Goal: Task Accomplishment & Management: Complete application form

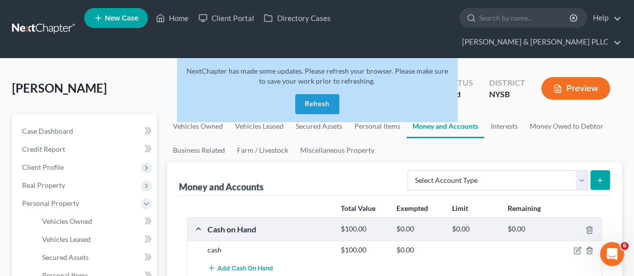
click at [322, 94] on button "Refresh" at bounding box center [317, 104] width 44 height 20
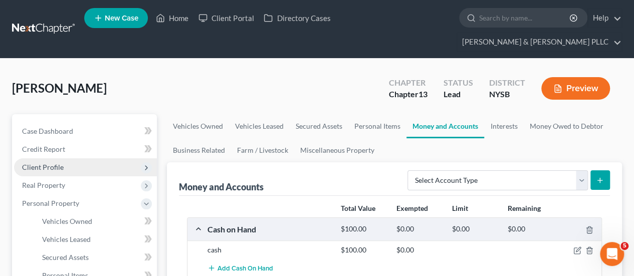
click at [71, 158] on span "Client Profile" at bounding box center [85, 167] width 143 height 18
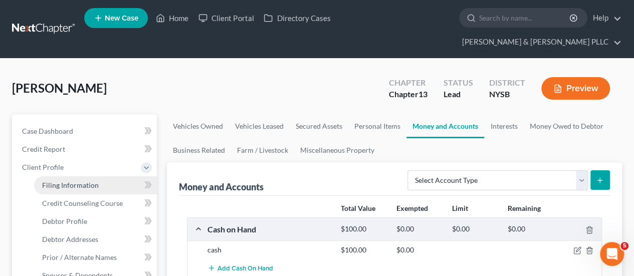
click at [80, 176] on link "Filing Information" at bounding box center [95, 185] width 123 height 18
select select "1"
select select "0"
select select "3"
select select "55"
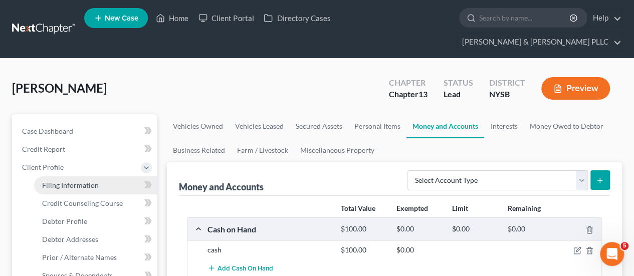
select select "35"
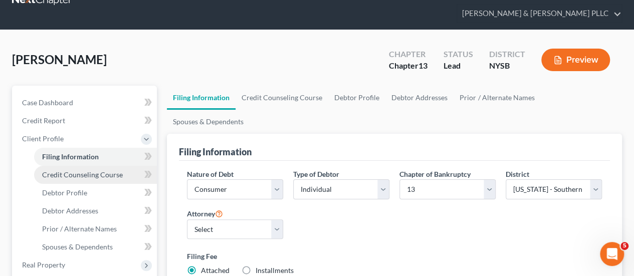
scroll to position [50, 0]
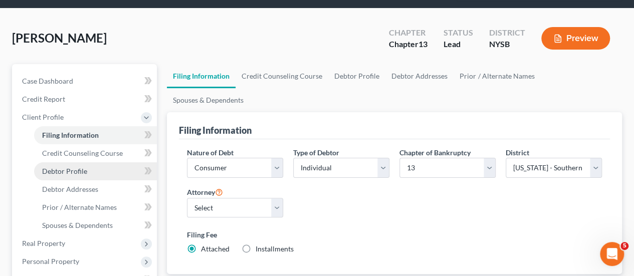
click at [92, 162] on link "Debtor Profile" at bounding box center [95, 171] width 123 height 18
select select "0"
select select "1"
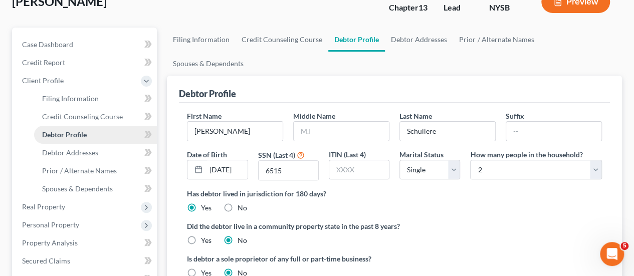
scroll to position [100, 0]
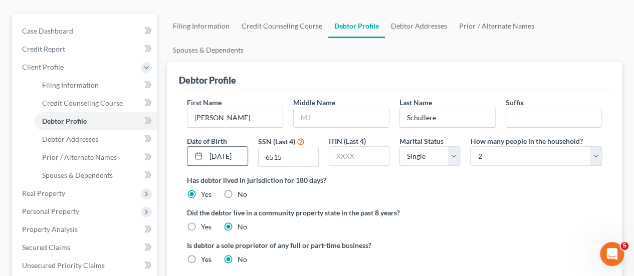
click at [245, 147] on input "05/28/1929" at bounding box center [226, 156] width 41 height 19
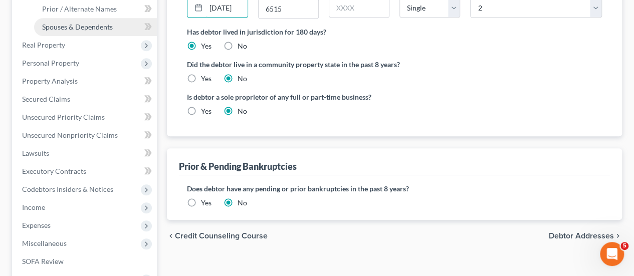
scroll to position [251, 0]
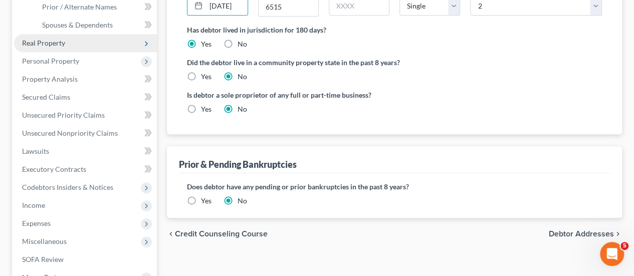
click at [93, 34] on span "Real Property" at bounding box center [85, 43] width 143 height 18
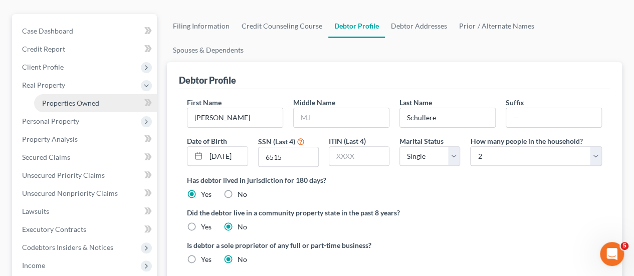
click at [80, 99] on span "Properties Owned" at bounding box center [70, 103] width 57 height 9
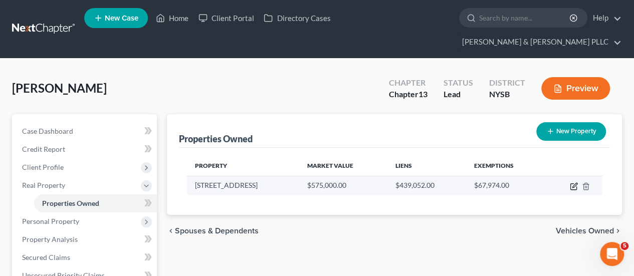
click at [574, 182] on icon "button" at bounding box center [574, 186] width 8 height 8
select select "35"
select select "3"
select select "6"
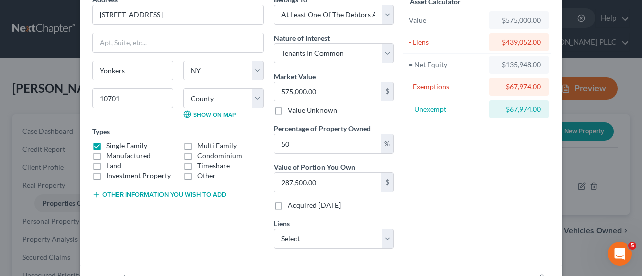
scroll to position [150, 0]
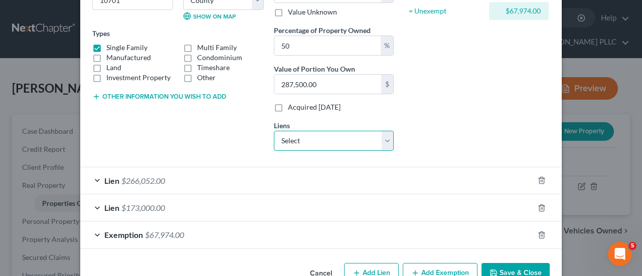
click at [351, 140] on select "Select Selene Finance Lp - $266,052.00" at bounding box center [334, 141] width 120 height 20
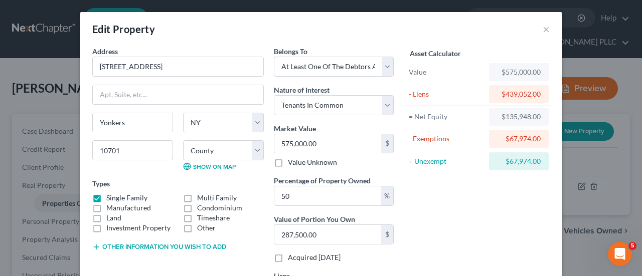
scroll to position [50, 0]
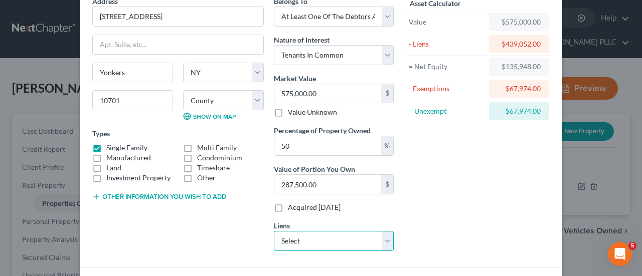
click at [333, 236] on select "Select Selene Finance Lp - $266,052.00" at bounding box center [334, 241] width 120 height 20
select select "45"
select select "0"
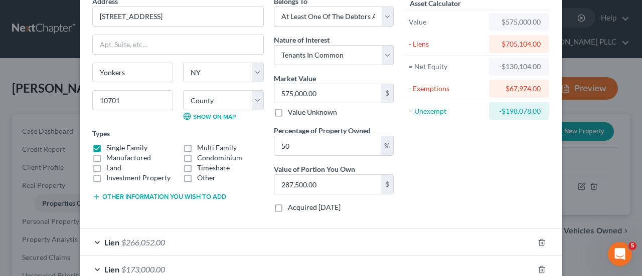
scroll to position [150, 0]
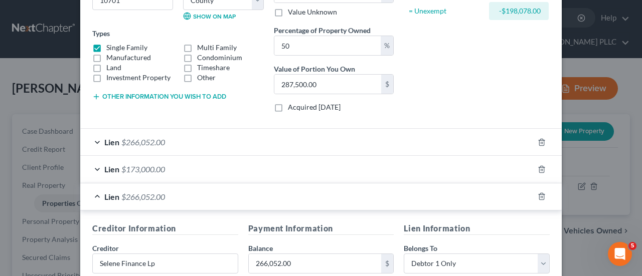
click at [141, 192] on span "$266,052.00" at bounding box center [143, 197] width 44 height 10
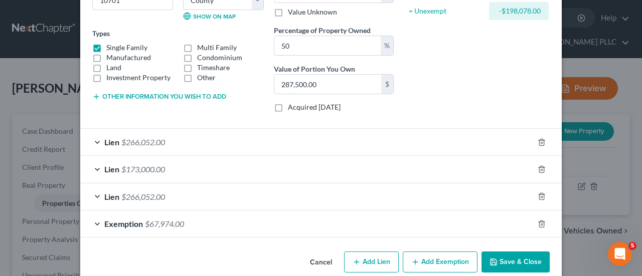
click at [141, 192] on span "$266,052.00" at bounding box center [143, 197] width 44 height 10
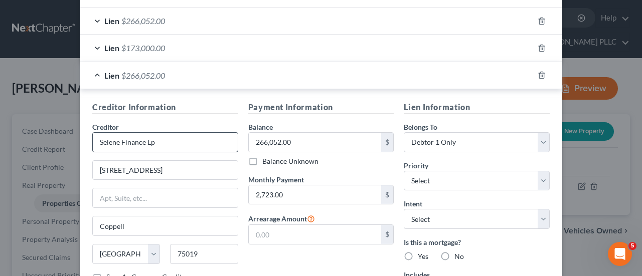
scroll to position [251, 0]
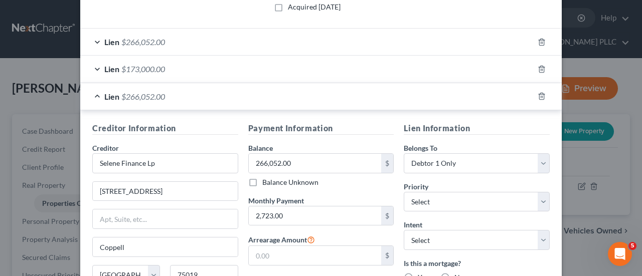
click at [141, 40] on span "$266,052.00" at bounding box center [143, 42] width 44 height 10
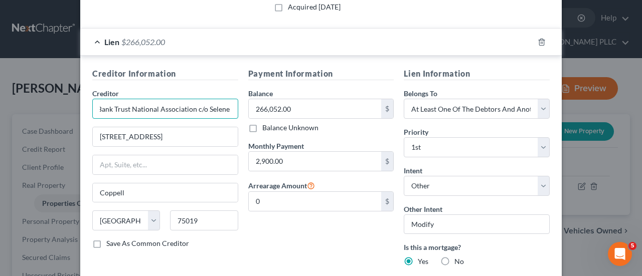
scroll to position [0, 47]
drag, startPoint x: 97, startPoint y: 109, endPoint x: 173, endPoint y: 107, distance: 76.2
click at [173, 107] on input "U.S. Bank Trust National Association c/o Selene Finance LP" at bounding box center [165, 109] width 146 height 20
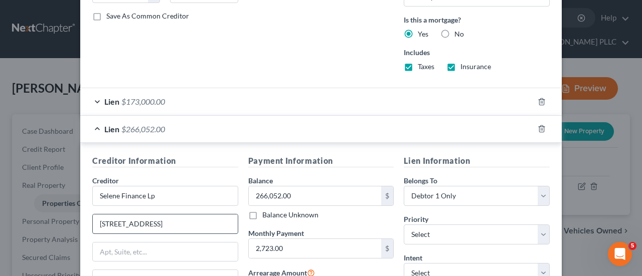
scroll to position [551, 0]
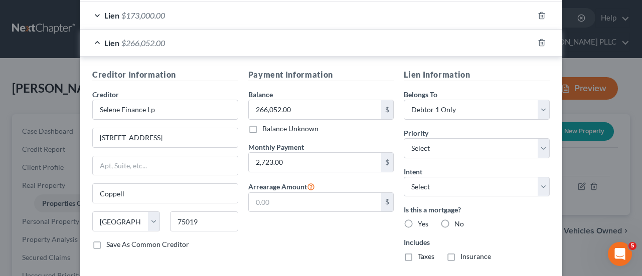
click at [118, 69] on div "Creditor Information Creditor * Selene Finance Lp 3501 Olympus Blvd Fl 5 Coppel…" at bounding box center [165, 169] width 156 height 201
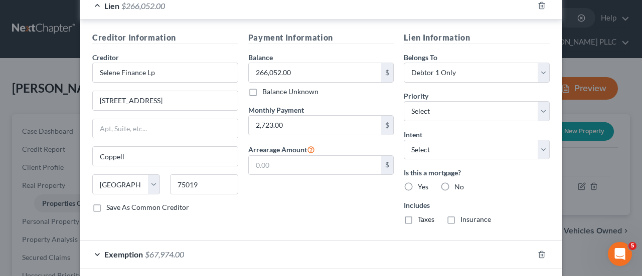
scroll to position [0, 0]
click at [123, 4] on span "$266,052.00" at bounding box center [143, 6] width 44 height 10
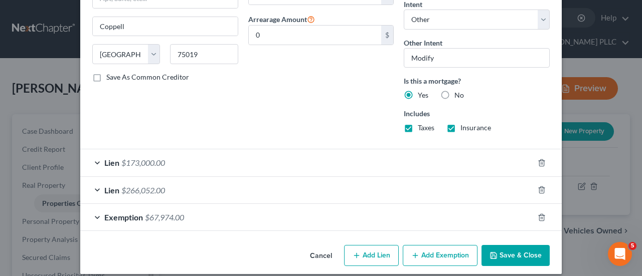
scroll to position [423, 0]
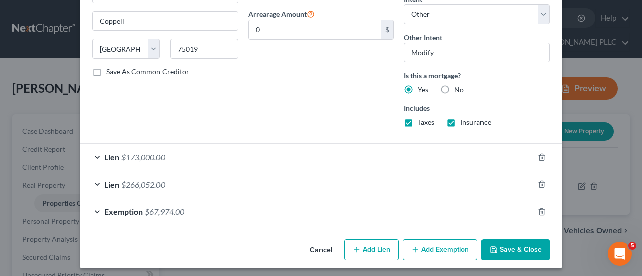
click at [111, 175] on div "Lien $266,052.00" at bounding box center [306, 184] width 453 height 27
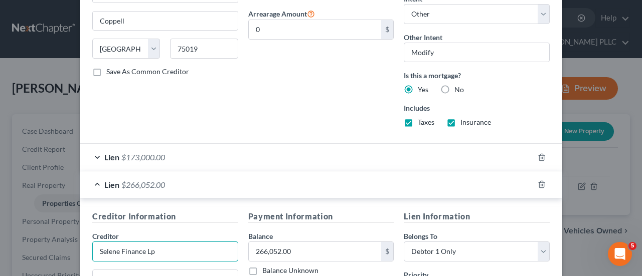
click at [93, 245] on input "Selene Finance Lp" at bounding box center [165, 252] width 146 height 20
paste input "U.S. Bank Trust National Association c/o"
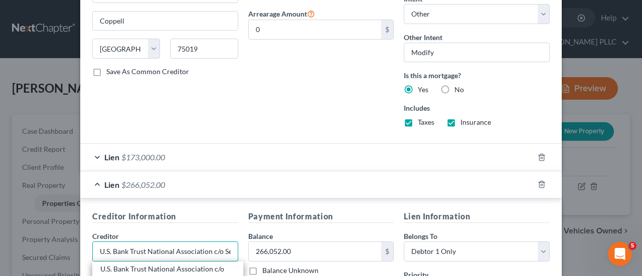
scroll to position [523, 0]
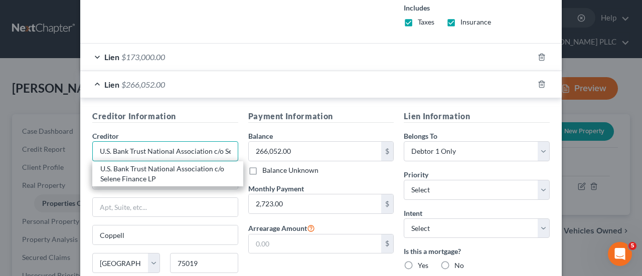
type input "U.S. Bank Trust National Association c/o Selene Finance Lp"
click at [378, 114] on h5 "Payment Information" at bounding box center [321, 116] width 146 height 13
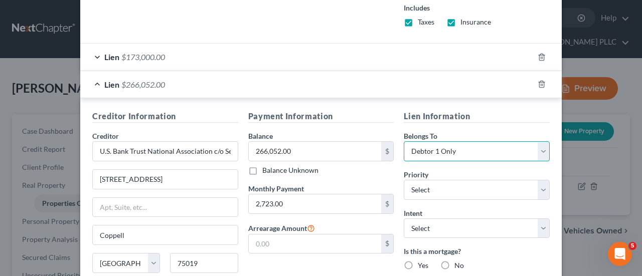
click at [468, 146] on select "Select Debtor 1 Only Debtor 2 Only Debtor 1 And Debtor 2 Only At Least One Of T…" at bounding box center [477, 151] width 146 height 20
select select "3"
click at [404, 141] on select "Select Debtor 1 Only Debtor 2 Only Debtor 1 And Debtor 2 Only At Least One Of T…" at bounding box center [477, 151] width 146 height 20
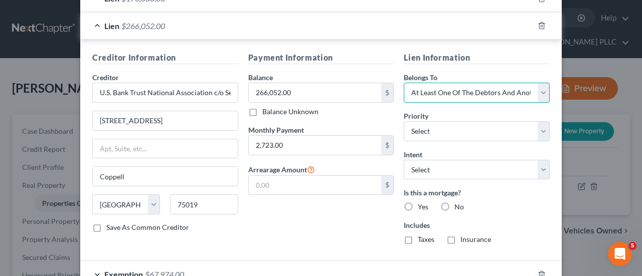
scroll to position [623, 0]
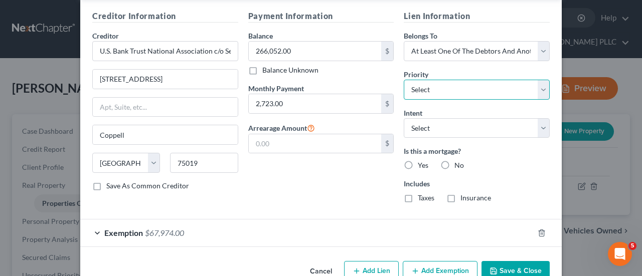
click at [455, 89] on select "Select 1st 2nd 3rd 4th 5th 6th 7th 8th 9th 10th 11th 12th 13th 14th 15th 16th 1…" at bounding box center [477, 90] width 146 height 20
select select "0"
click at [404, 80] on select "Select 1st 2nd 3rd 4th 5th 6th 7th 8th 9th 10th 11th 12th 13th 14th 15th 16th 1…" at bounding box center [477, 90] width 146 height 20
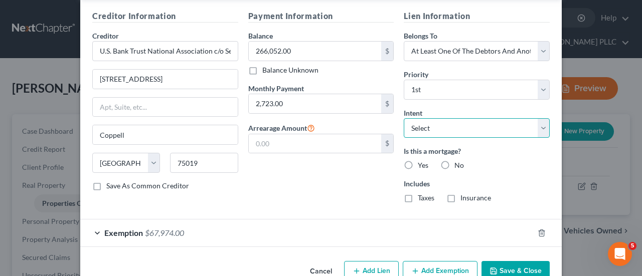
click at [438, 124] on select "Select Surrender Redeem Reaffirm Avoid Other" at bounding box center [477, 128] width 146 height 20
select select "4"
click at [404, 118] on select "Select Surrender Redeem Reaffirm Avoid Other" at bounding box center [477, 128] width 146 height 20
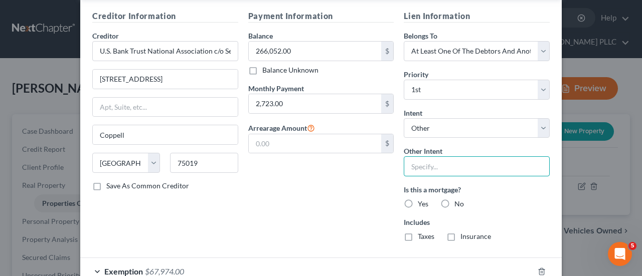
click at [436, 161] on input "text" at bounding box center [477, 166] width 146 height 20
type input "modify"
click at [325, 197] on div "Payment Information Balance 266,052.00 $ Balance Unknown Balance Undetermined 2…" at bounding box center [321, 130] width 156 height 240
click at [418, 199] on label "Yes" at bounding box center [423, 204] width 11 height 10
click at [422, 199] on input "Yes" at bounding box center [425, 202] width 7 height 7
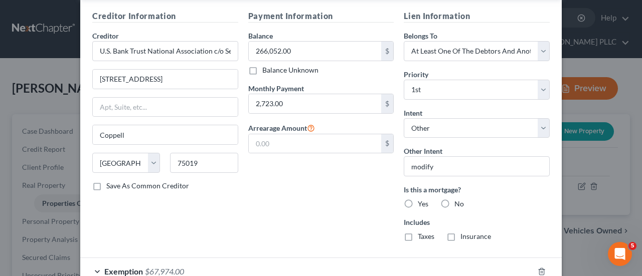
radio input "true"
click at [418, 232] on label "Taxes" at bounding box center [426, 237] width 17 height 10
click at [422, 232] on input "Taxes" at bounding box center [425, 235] width 7 height 7
checkbox input "true"
click at [460, 233] on label "Insurance" at bounding box center [475, 237] width 31 height 10
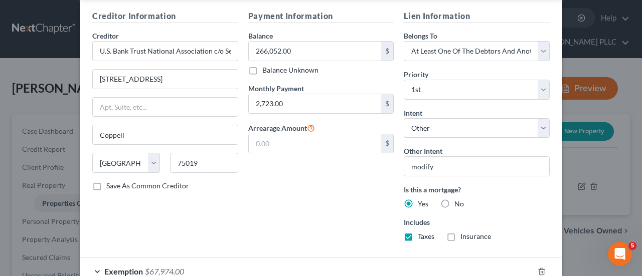
click at [464, 233] on input "Insurance" at bounding box center [467, 235] width 7 height 7
checkbox input "true"
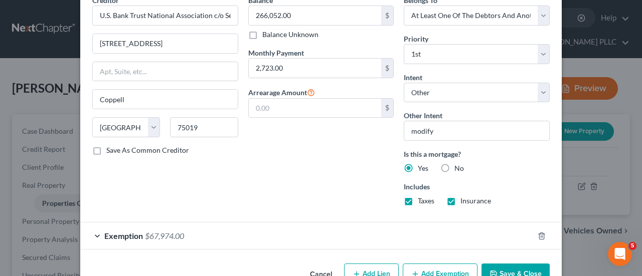
scroll to position [673, 0]
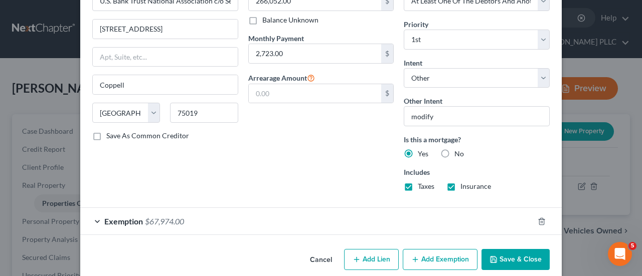
click at [494, 249] on button "Save & Close" at bounding box center [515, 259] width 68 height 21
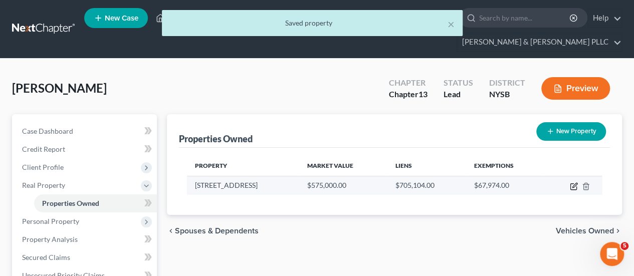
click at [573, 182] on icon "button" at bounding box center [574, 186] width 8 height 8
select select "35"
select select "59"
select select "3"
select select "6"
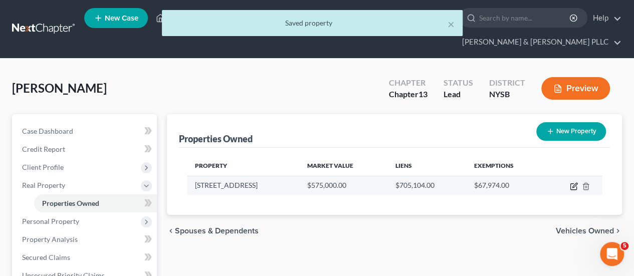
select select "45"
select select "3"
select select "0"
select select "4"
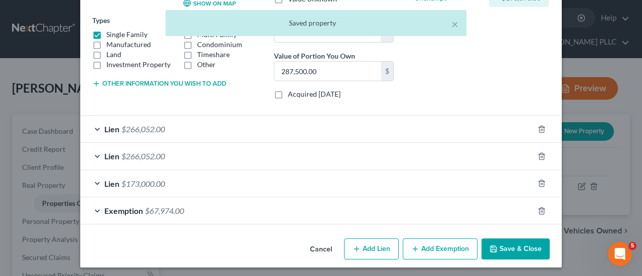
scroll to position [164, 0]
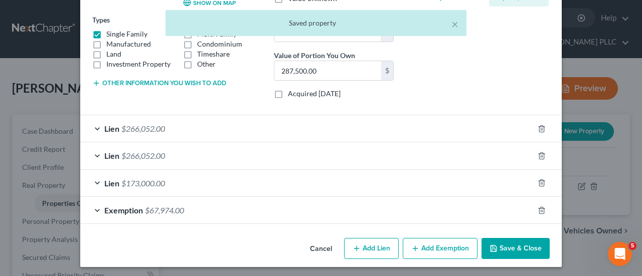
click at [121, 124] on span "$266,052.00" at bounding box center [143, 129] width 44 height 10
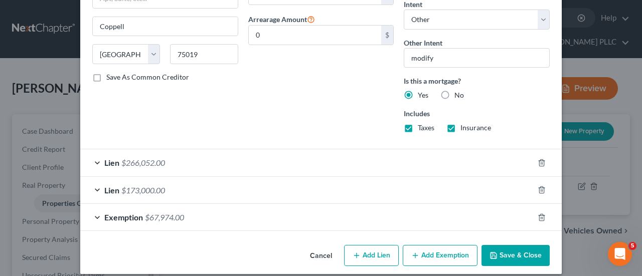
scroll to position [423, 0]
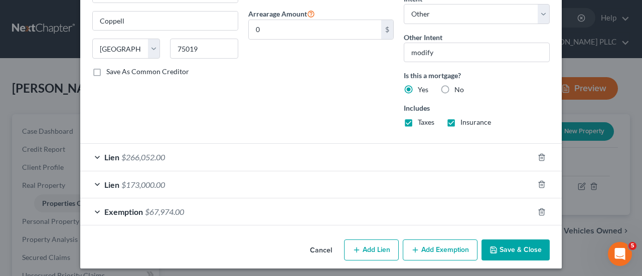
click at [137, 154] on span "$266,052.00" at bounding box center [143, 157] width 44 height 10
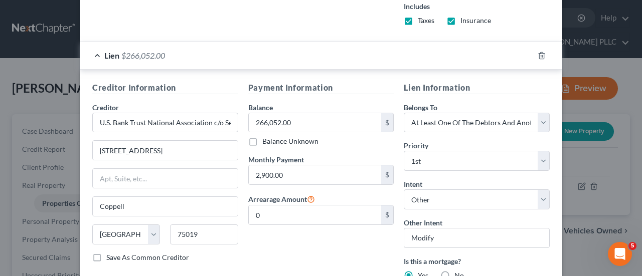
scroll to position [523, 0]
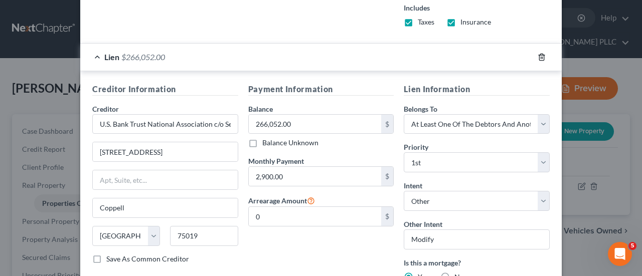
click at [541, 57] on line "button" at bounding box center [541, 58] width 0 height 2
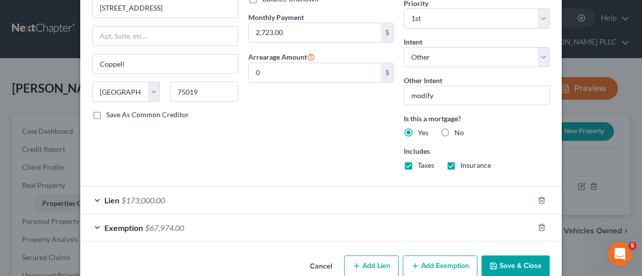
scroll to position [395, 0]
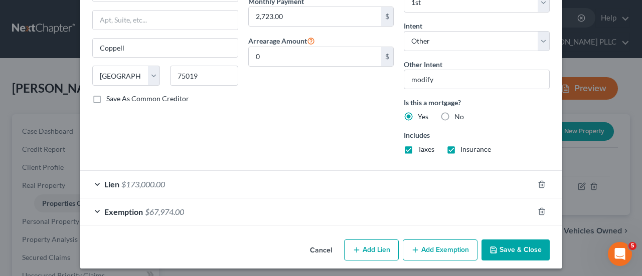
click at [181, 180] on div "Lien $173,000.00" at bounding box center [306, 184] width 453 height 27
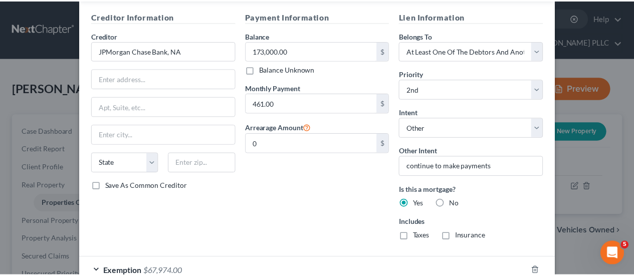
scroll to position [654, 0]
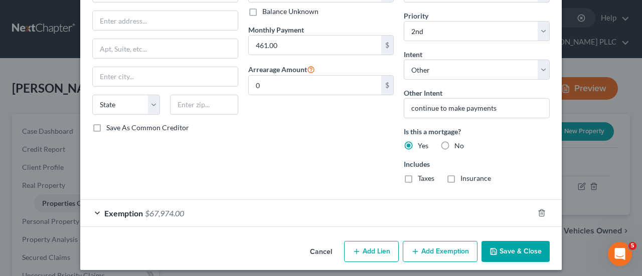
click at [507, 245] on button "Save & Close" at bounding box center [515, 251] width 68 height 21
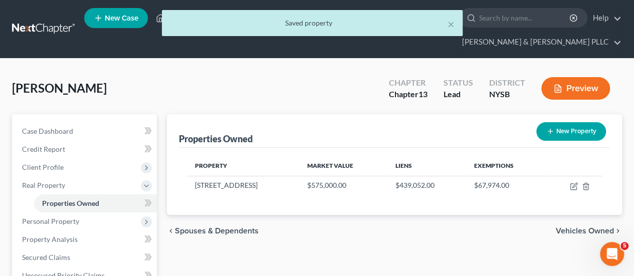
click at [577, 227] on span "Vehicles Owned" at bounding box center [585, 231] width 58 height 8
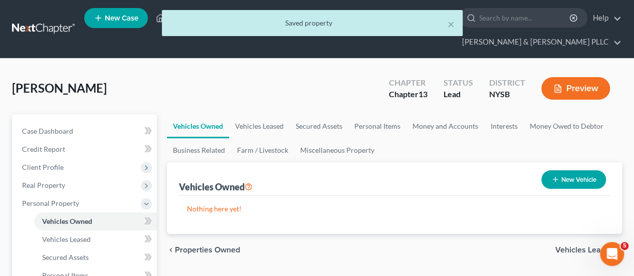
click at [576, 246] on span "Vehicles Leased" at bounding box center [584, 250] width 59 height 8
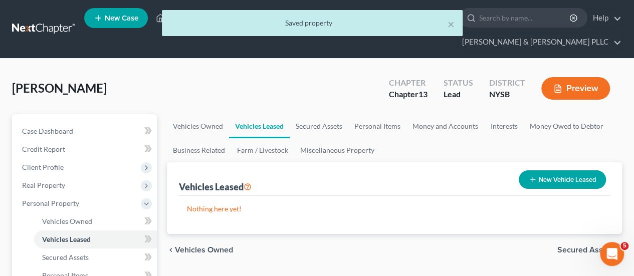
click at [576, 246] on span "Secured Assets" at bounding box center [585, 250] width 57 height 8
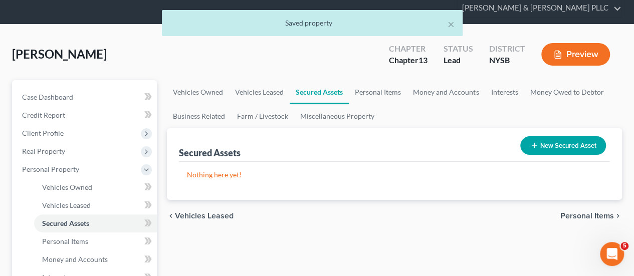
scroll to position [50, 0]
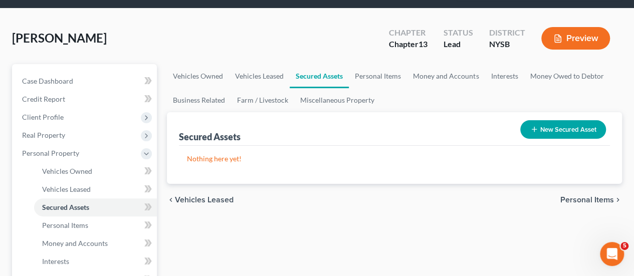
click at [588, 196] on span "Personal Items" at bounding box center [587, 200] width 54 height 8
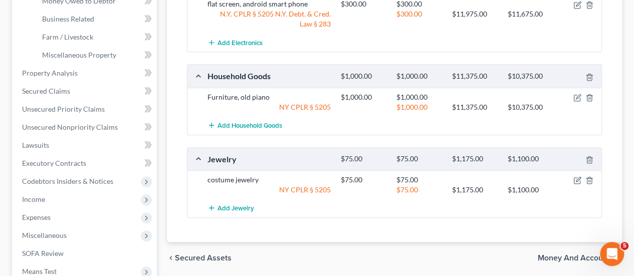
scroll to position [351, 0]
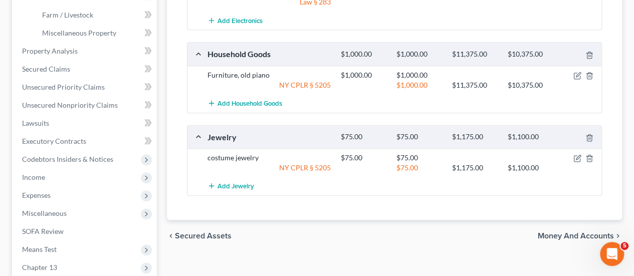
click at [578, 232] on span "Money and Accounts" at bounding box center [576, 236] width 76 height 8
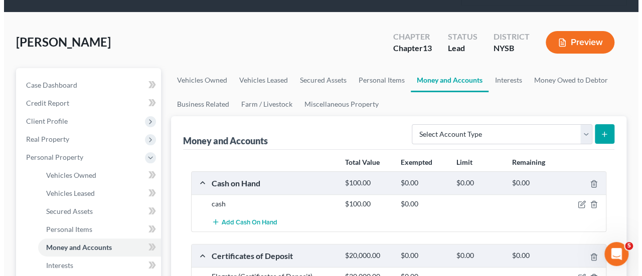
scroll to position [201, 0]
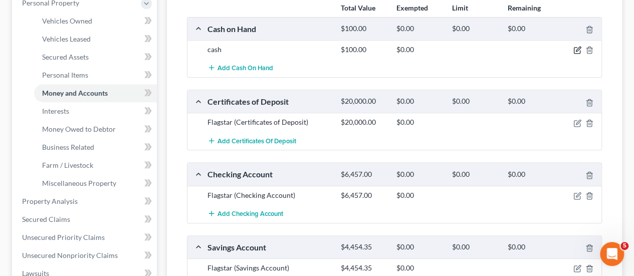
click at [575, 46] on icon "button" at bounding box center [577, 50] width 8 height 8
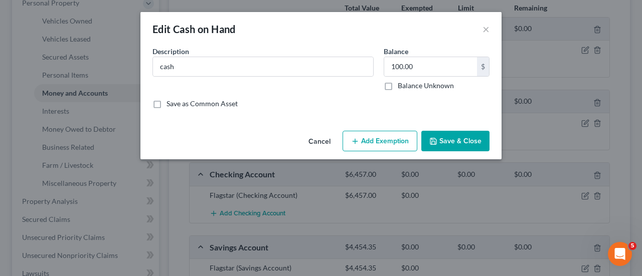
click at [392, 143] on button "Add Exemption" at bounding box center [379, 141] width 75 height 21
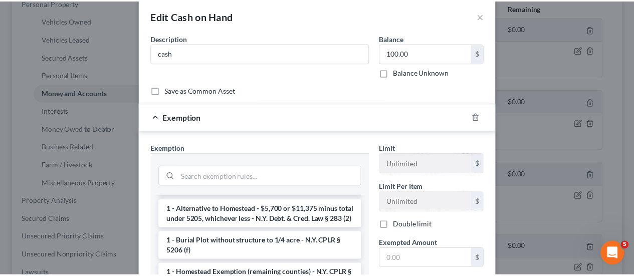
scroll to position [0, 0]
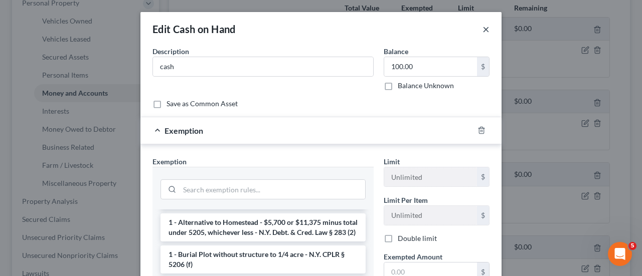
click at [482, 27] on button "×" at bounding box center [485, 29] width 7 height 12
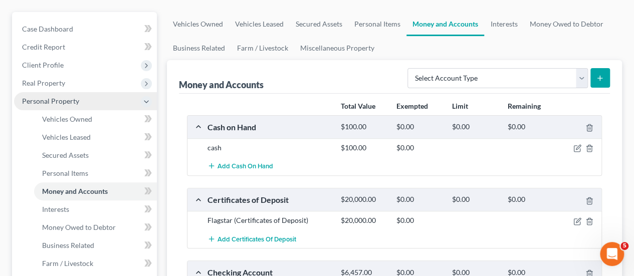
scroll to position [100, 0]
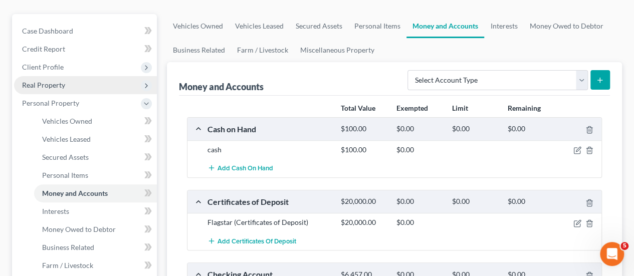
click at [74, 76] on span "Real Property" at bounding box center [85, 85] width 143 height 18
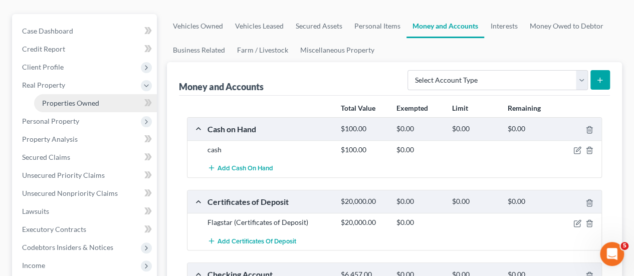
click at [105, 94] on link "Properties Owned" at bounding box center [95, 103] width 123 height 18
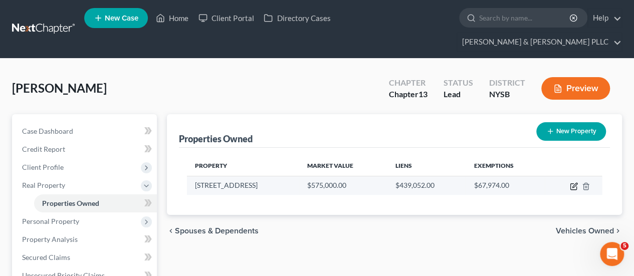
click at [574, 182] on icon "button" at bounding box center [574, 186] width 8 height 8
select select "35"
select select "59"
select select "3"
select select "6"
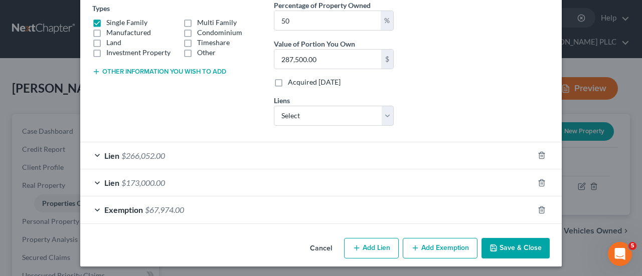
click at [168, 183] on div "Lien $173,000.00" at bounding box center [306, 182] width 453 height 27
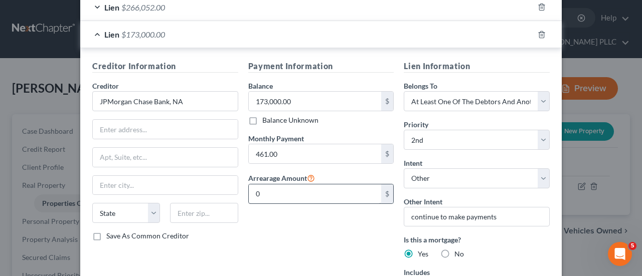
scroll to position [326, 0]
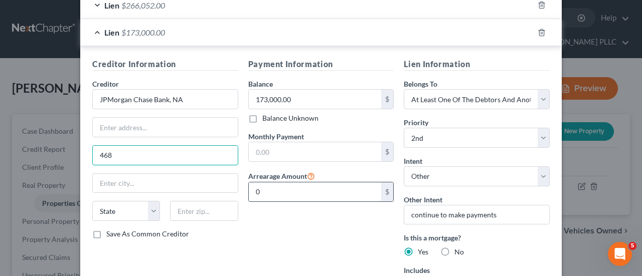
type input "468"
click at [280, 186] on input "0" at bounding box center [315, 191] width 133 height 19
click at [276, 146] on input "text" at bounding box center [315, 151] width 133 height 19
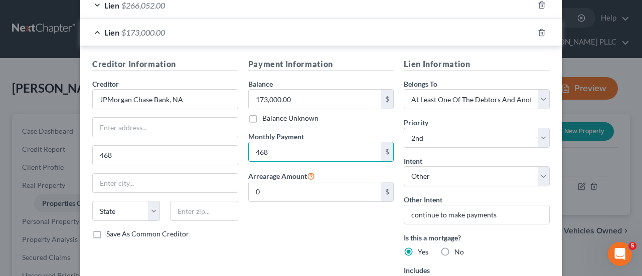
type input "468"
click at [299, 239] on div "Payment Information Balance 173,000.00 $ Balance Unknown Balance Undetermined 1…" at bounding box center [321, 178] width 156 height 240
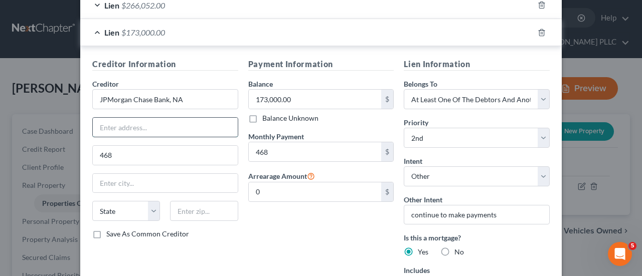
click at [177, 127] on input "text" at bounding box center [165, 127] width 145 height 19
type input "[STREET_ADDRESS]"
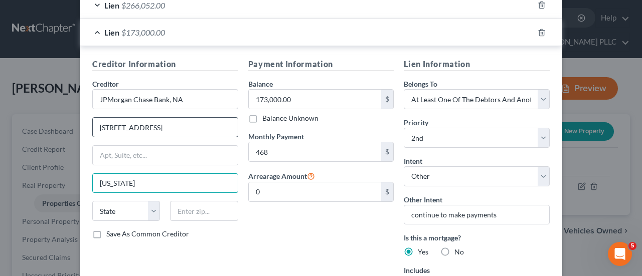
type input "[US_STATE]"
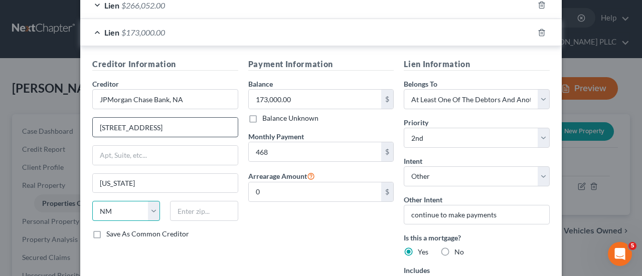
select select "35"
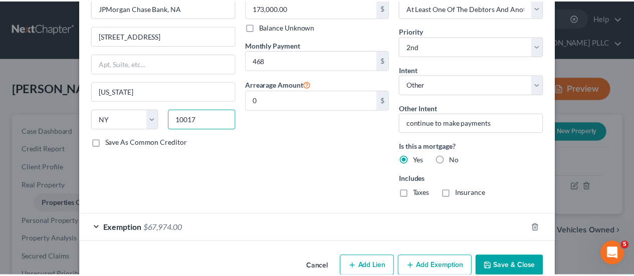
scroll to position [434, 0]
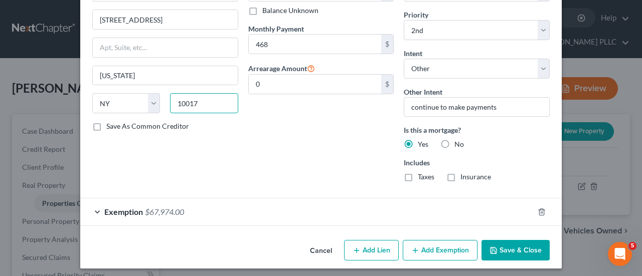
type input "10017"
click at [502, 244] on button "Save & Close" at bounding box center [515, 250] width 68 height 21
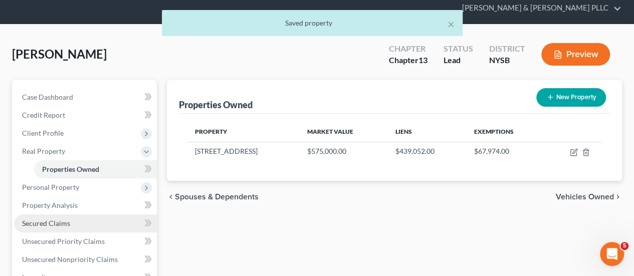
scroll to position [50, 0]
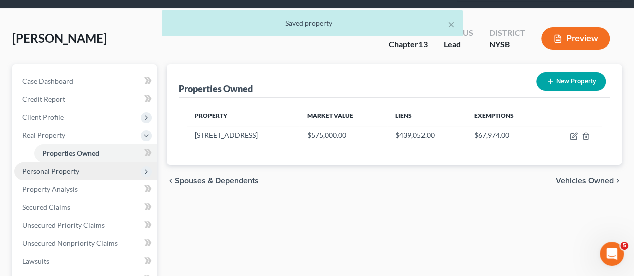
click at [75, 162] on span "Personal Property" at bounding box center [85, 171] width 143 height 18
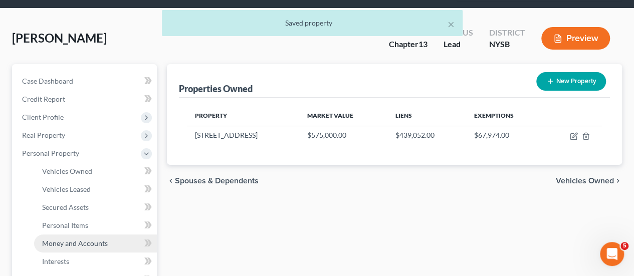
click at [75, 239] on span "Money and Accounts" at bounding box center [75, 243] width 66 height 9
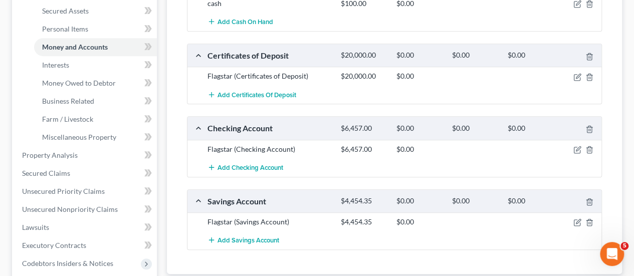
scroll to position [301, 0]
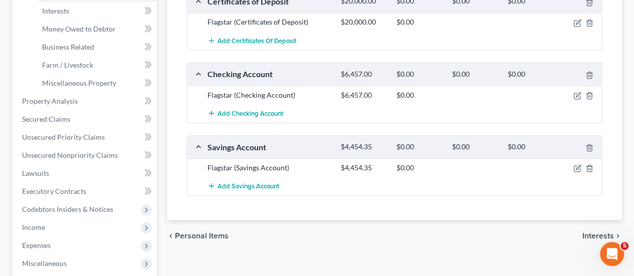
click at [373, 163] on div "$4,454.35" at bounding box center [364, 168] width 56 height 10
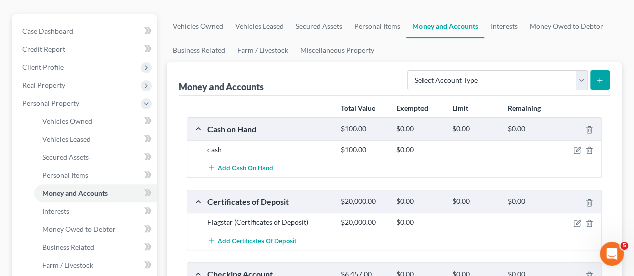
scroll to position [100, 0]
click at [580, 70] on select "Select Account Type Brokerage Cash on Hand Certificates of Deposit Checking Acc…" at bounding box center [498, 80] width 180 height 20
select select "checking"
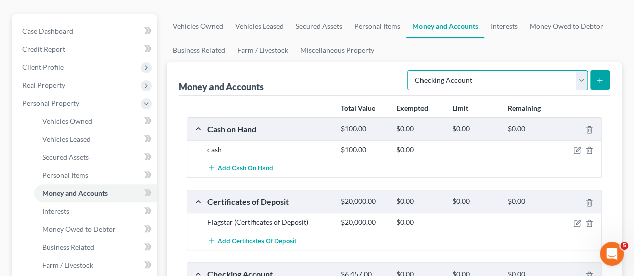
click at [410, 70] on select "Select Account Type Brokerage Cash on Hand Certificates of Deposit Checking Acc…" at bounding box center [498, 80] width 180 height 20
click at [601, 70] on button "submit" at bounding box center [600, 80] width 20 height 20
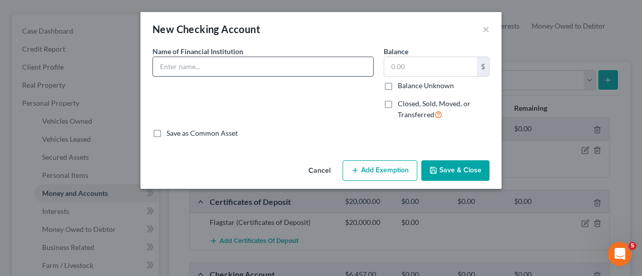
click at [286, 69] on input "text" at bounding box center [263, 66] width 220 height 19
type input "Quorum Federal Credit Union"
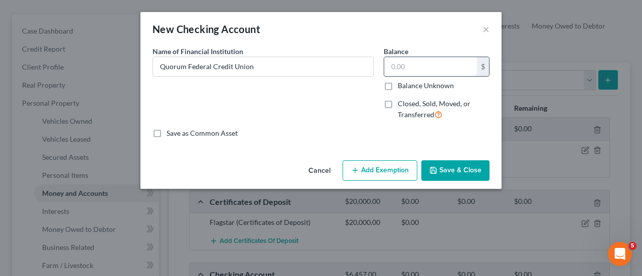
click at [429, 72] on input "text" at bounding box center [430, 66] width 93 height 19
type input "2,500"
click at [470, 174] on button "Save & Close" at bounding box center [455, 170] width 68 height 21
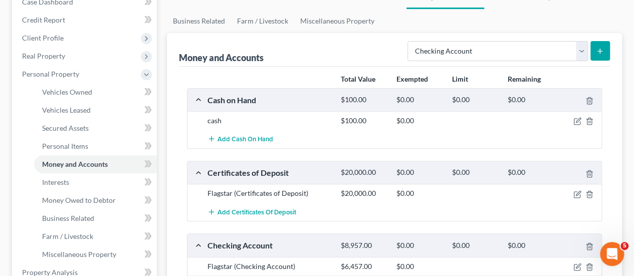
scroll to position [150, 0]
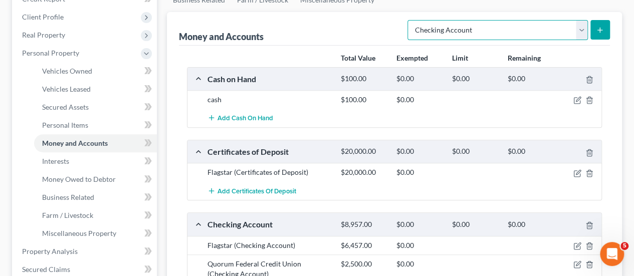
click at [583, 20] on select "Select Account Type Brokerage Cash on Hand Certificates of Deposit Checking Acc…" at bounding box center [498, 30] width 180 height 20
select select "savings"
click at [410, 20] on select "Select Account Type Brokerage Cash on Hand Certificates of Deposit Checking Acc…" at bounding box center [498, 30] width 180 height 20
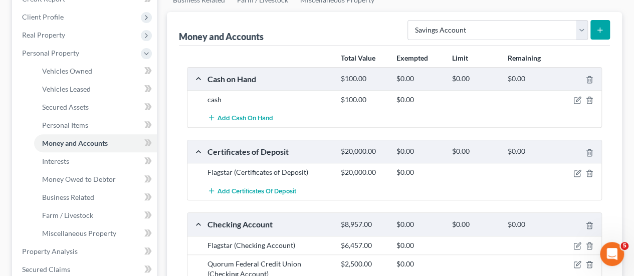
click at [604, 26] on icon "submit" at bounding box center [600, 30] width 8 height 8
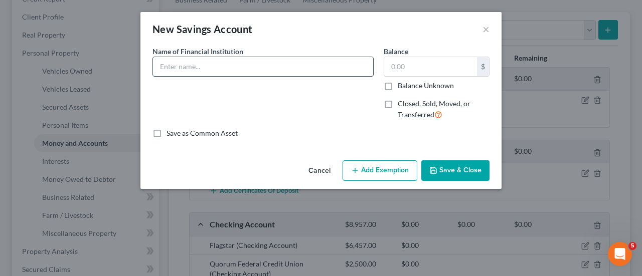
click at [295, 66] on input "text" at bounding box center [263, 66] width 220 height 19
type input "Quorum Federal Credit Union"
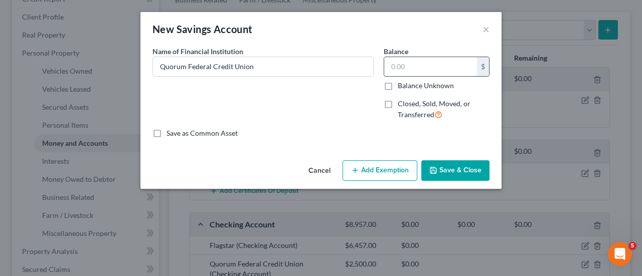
click at [427, 66] on input "text" at bounding box center [430, 66] width 93 height 19
type input "5"
click at [460, 170] on button "Save & Close" at bounding box center [455, 170] width 68 height 21
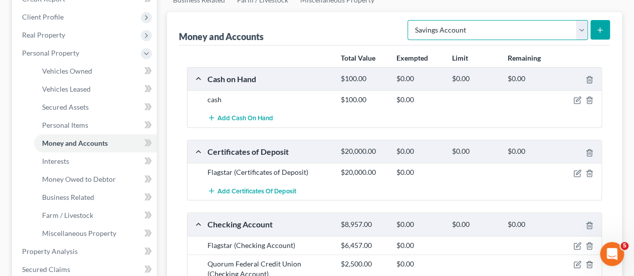
click at [580, 20] on select "Select Account Type Brokerage Cash on Hand Certificates of Deposit Checking Acc…" at bounding box center [498, 30] width 180 height 20
select select "money_market"
click at [410, 20] on select "Select Account Type Brokerage Cash on Hand Certificates of Deposit Checking Acc…" at bounding box center [498, 30] width 180 height 20
click at [601, 26] on icon "submit" at bounding box center [600, 30] width 8 height 8
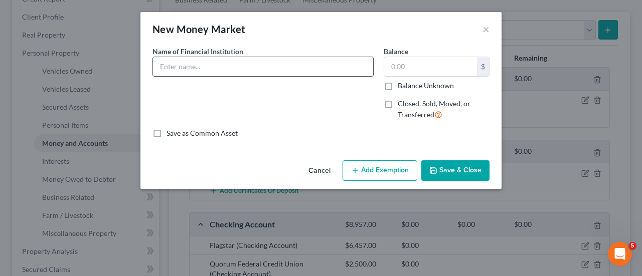
click at [325, 68] on input "text" at bounding box center [263, 66] width 220 height 19
type input "Quorum Federal Credit Union"
click at [438, 70] on input "text" at bounding box center [430, 66] width 93 height 19
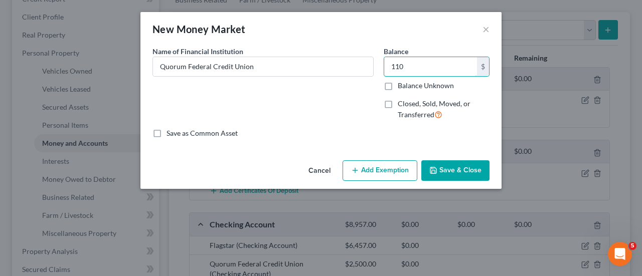
type input "110"
click at [461, 173] on button "Save & Close" at bounding box center [455, 170] width 68 height 21
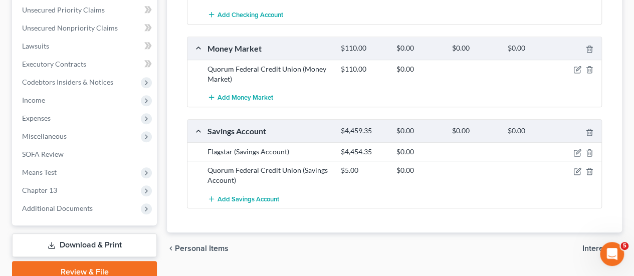
scroll to position [454, 0]
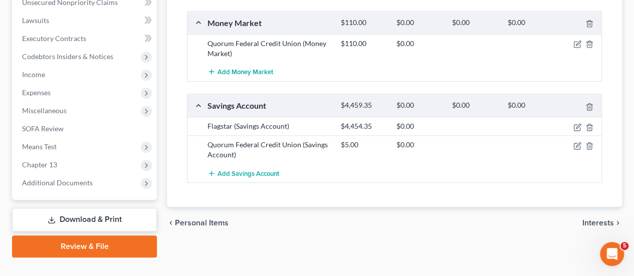
click at [600, 219] on span "Interests" at bounding box center [598, 223] width 32 height 8
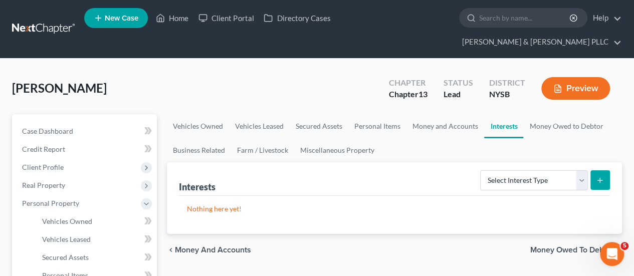
click at [576, 246] on span "Money Owed to Debtor" at bounding box center [572, 250] width 84 height 8
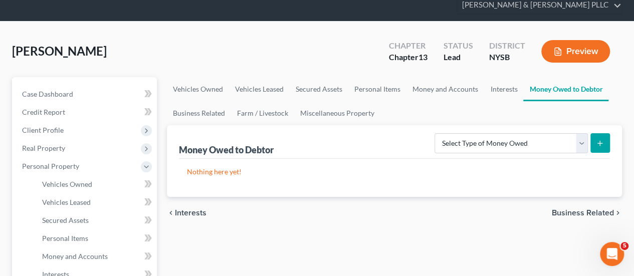
scroll to position [100, 0]
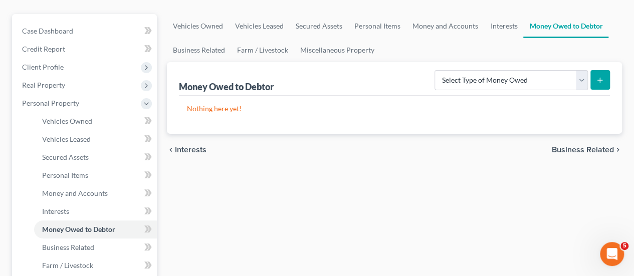
click at [589, 146] on span "Business Related" at bounding box center [583, 150] width 62 height 8
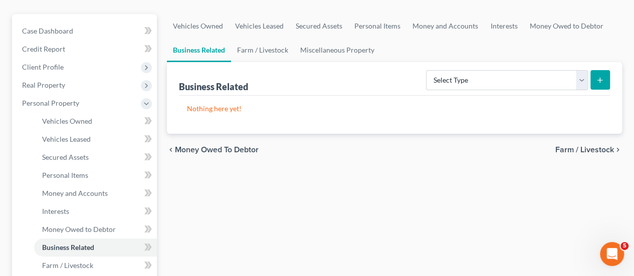
click at [579, 146] on span "Farm / Livestock" at bounding box center [584, 150] width 59 height 8
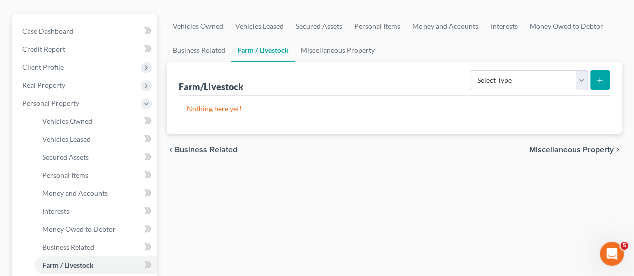
click at [592, 146] on span "Miscellaneous Property" at bounding box center [571, 150] width 85 height 8
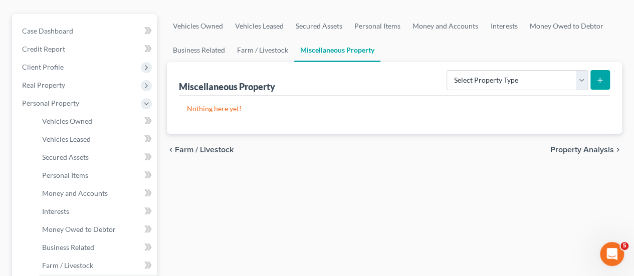
click at [587, 146] on span "Property Analysis" at bounding box center [582, 150] width 64 height 8
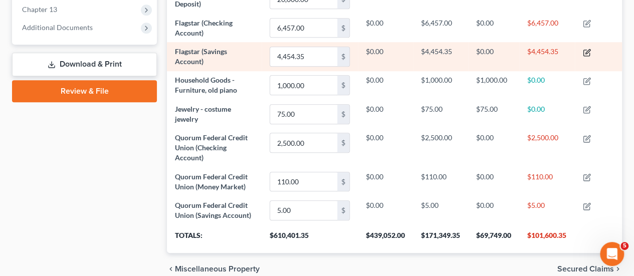
scroll to position [451, 0]
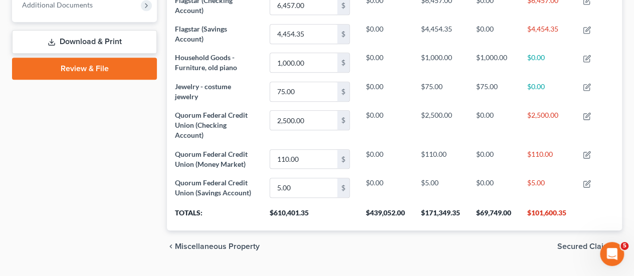
click at [586, 243] on span "Secured Claims" at bounding box center [585, 247] width 57 height 8
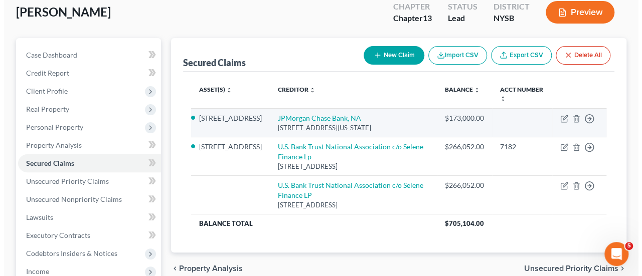
scroll to position [100, 0]
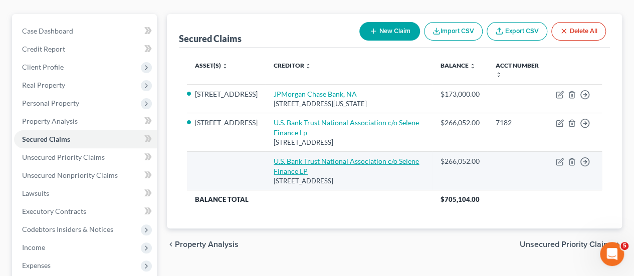
click at [359, 157] on link "U.S. Bank Trust National Association c/o Selene Finance LP" at bounding box center [346, 166] width 145 height 19
select select "45"
select select "0"
select select "4"
select select "3"
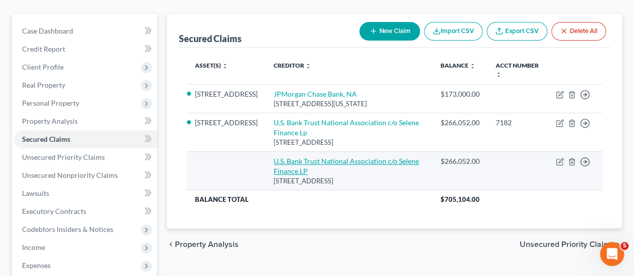
select select "0"
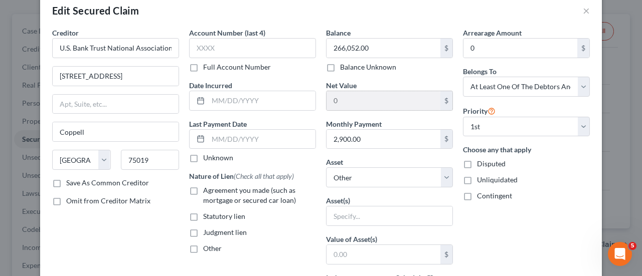
scroll to position [0, 0]
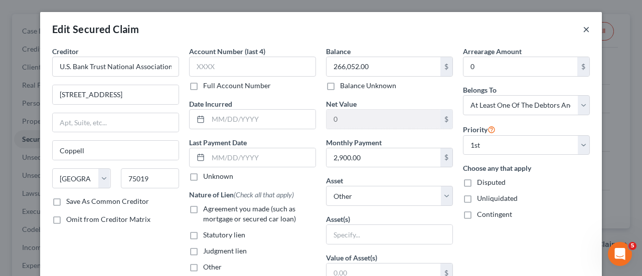
click at [582, 26] on button "×" at bounding box center [585, 29] width 7 height 12
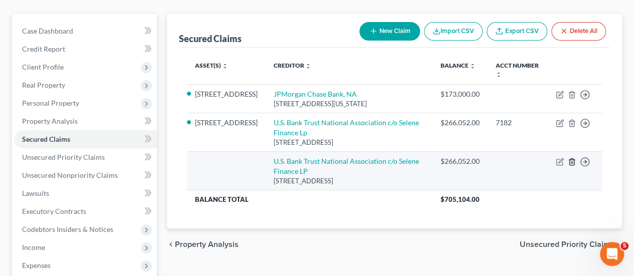
click at [573, 158] on icon "button" at bounding box center [572, 162] width 8 height 8
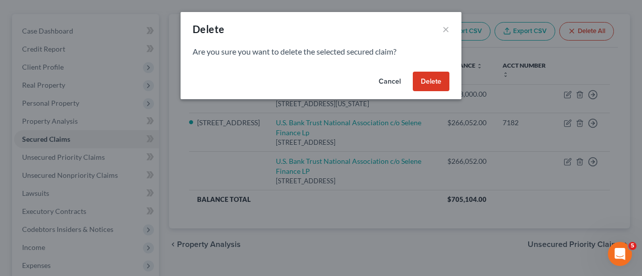
click at [424, 82] on button "Delete" at bounding box center [431, 82] width 37 height 20
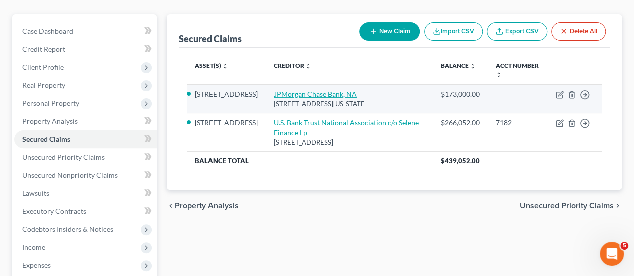
click at [313, 90] on link "JPMorgan Chase Bank, NA" at bounding box center [315, 94] width 83 height 9
select select "35"
select select "2"
select select "4"
select select "3"
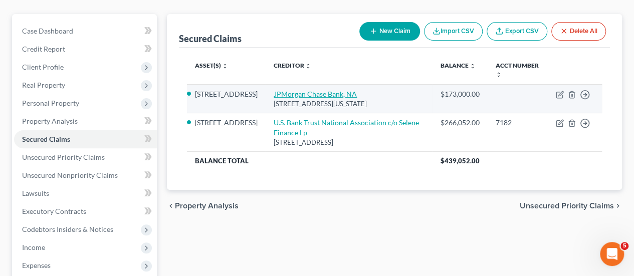
select select "0"
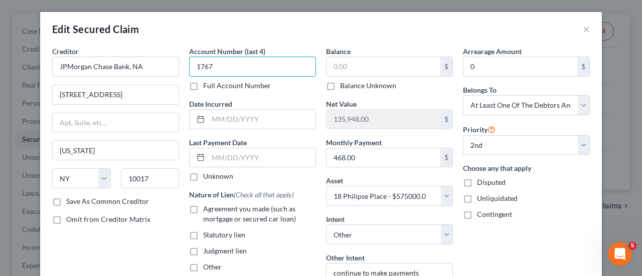
drag, startPoint x: 217, startPoint y: 64, endPoint x: 6, endPoint y: 67, distance: 210.6
click at [6, 67] on div "Edit Secured Claim × Creditor * JPMorgan Chase Bank, NA 270 Park Avenue New Yor…" at bounding box center [321, 138] width 642 height 276
type input "1720"
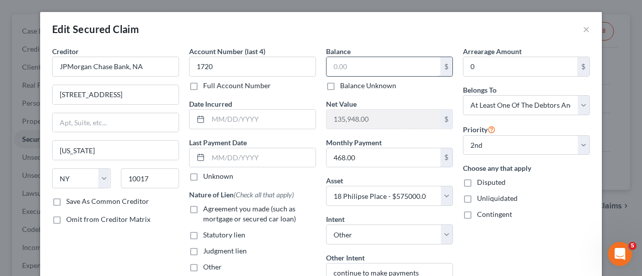
click at [392, 67] on input "text" at bounding box center [383, 66] width 114 height 19
click at [361, 67] on input "text" at bounding box center [383, 66] width 114 height 19
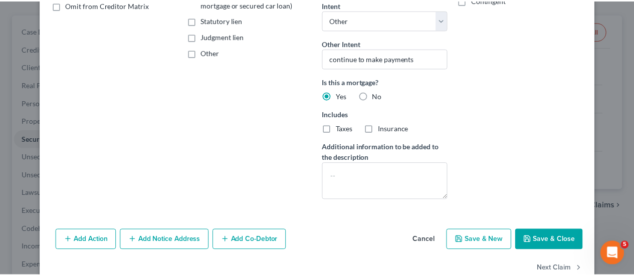
scroll to position [236, 0]
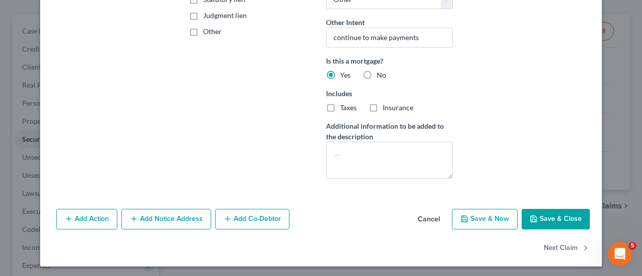
type input "176,755"
click at [545, 216] on button "Save & Close" at bounding box center [555, 219] width 68 height 21
select select
select select "1"
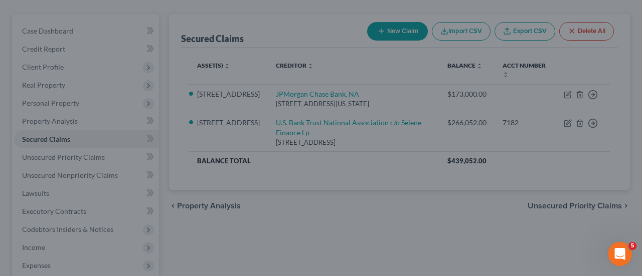
type input "176,755.00"
type input "132,193.00"
select select "2"
select select "0"
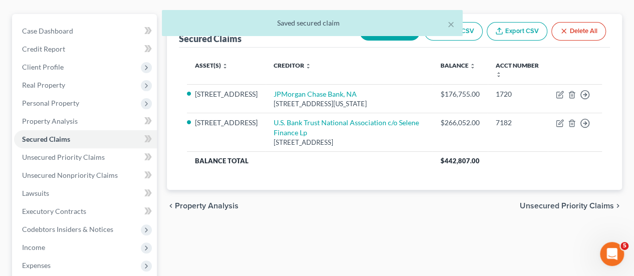
click at [574, 202] on span "Unsecured Priority Claims" at bounding box center [567, 206] width 94 height 8
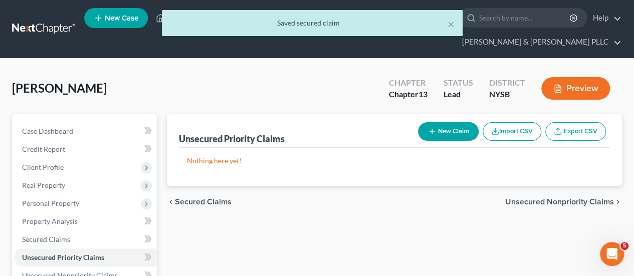
click at [580, 198] on span "Unsecured Nonpriority Claims" at bounding box center [559, 202] width 109 height 8
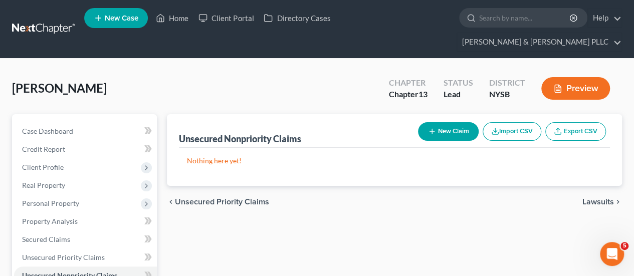
click at [590, 198] on span "Lawsuits" at bounding box center [598, 202] width 32 height 8
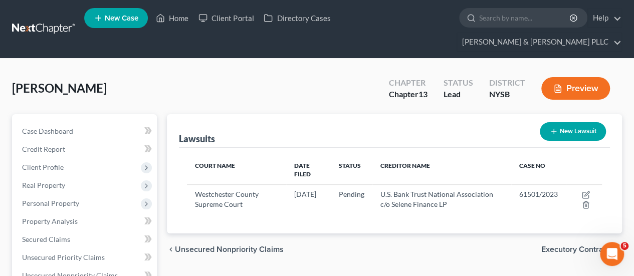
click at [593, 246] on span "Executory Contracts" at bounding box center [577, 250] width 73 height 8
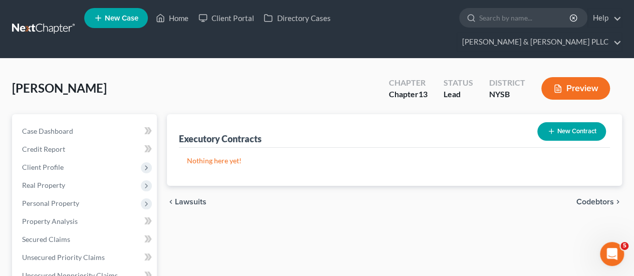
click at [600, 198] on span "Codebtors" at bounding box center [595, 202] width 38 height 8
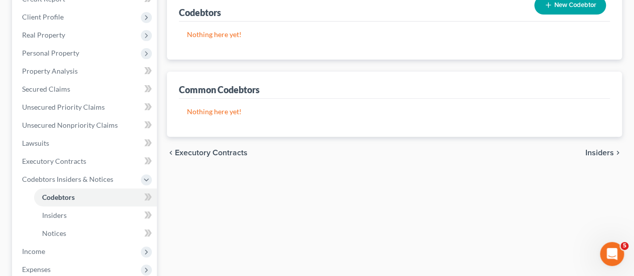
click at [605, 149] on span "Insiders" at bounding box center [599, 153] width 29 height 8
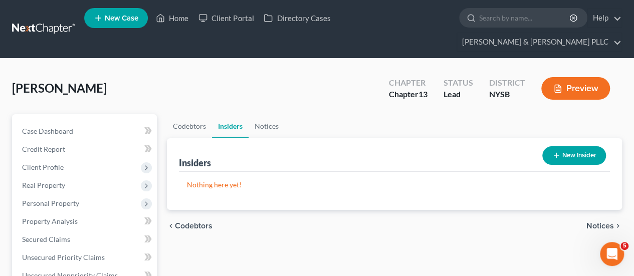
click at [590, 222] on span "Notices" at bounding box center [600, 226] width 28 height 8
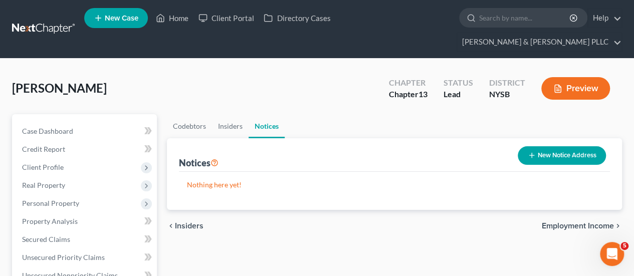
click at [590, 222] on span "Employment Income" at bounding box center [578, 226] width 72 height 8
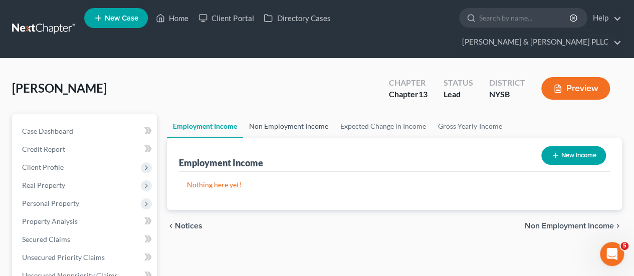
click at [303, 114] on link "Non Employment Income" at bounding box center [288, 126] width 91 height 24
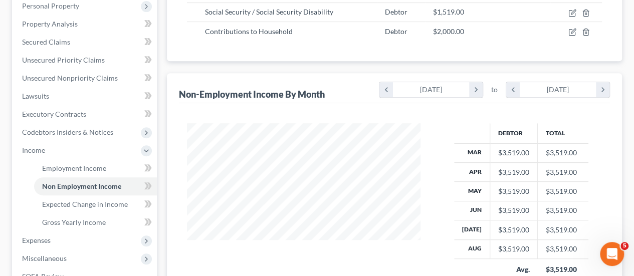
scroll to position [100, 0]
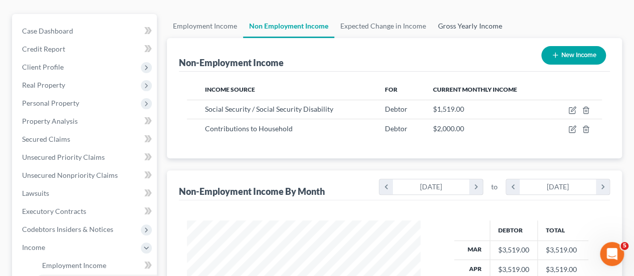
click at [464, 14] on link "Gross Yearly Income" at bounding box center [470, 26] width 76 height 24
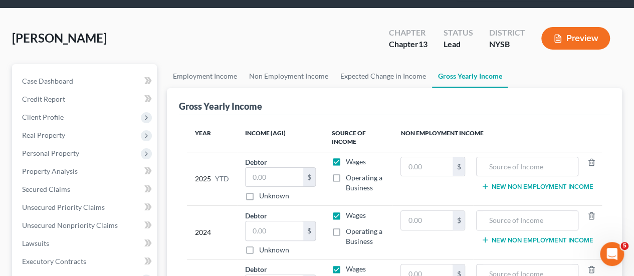
scroll to position [100, 0]
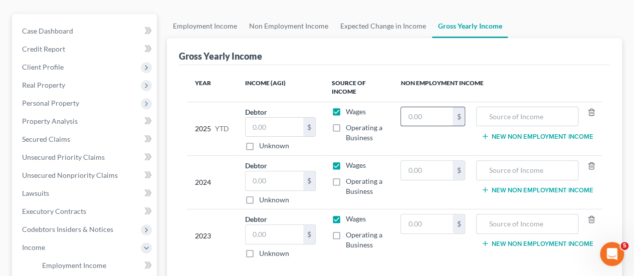
click at [433, 107] on input "text" at bounding box center [427, 116] width 52 height 19
type input "18,228"
click at [521, 107] on input "text" at bounding box center [527, 116] width 91 height 19
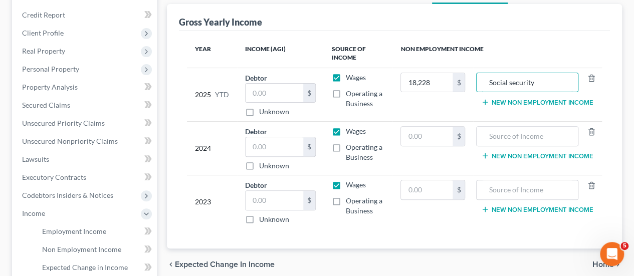
scroll to position [150, 0]
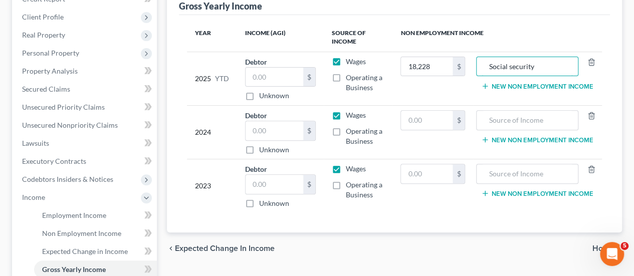
type input "Social security"
click at [259, 145] on label "Unknown" at bounding box center [274, 150] width 30 height 10
click at [263, 145] on input "Unknown" at bounding box center [266, 148] width 7 height 7
checkbox input "true"
type input "0.00"
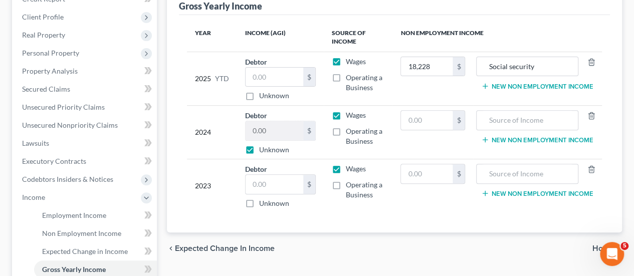
click at [259, 199] on label "Unknown" at bounding box center [274, 204] width 30 height 10
click at [263, 199] on input "Unknown" at bounding box center [266, 202] width 7 height 7
checkbox input "true"
type input "0.00"
click at [346, 57] on label "Wages" at bounding box center [356, 62] width 20 height 10
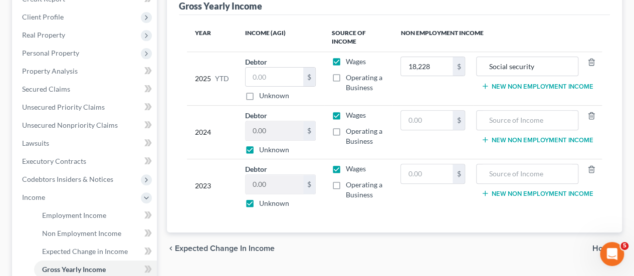
click at [350, 57] on input "Wages" at bounding box center [353, 60] width 7 height 7
checkbox input "false"
click at [346, 110] on label "Wages" at bounding box center [356, 115] width 20 height 10
click at [350, 110] on input "Wages" at bounding box center [353, 113] width 7 height 7
checkbox input "false"
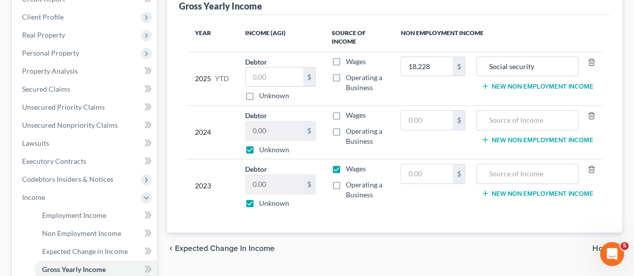
click at [346, 164] on label "Wages" at bounding box center [356, 169] width 20 height 10
click at [350, 164] on input "Wages" at bounding box center [353, 167] width 7 height 7
checkbox input "false"
click at [512, 111] on input "text" at bounding box center [527, 120] width 91 height 19
type input "Social security"
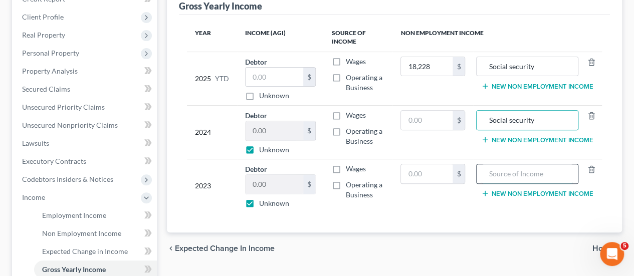
click at [523, 164] on input "text" at bounding box center [527, 173] width 91 height 19
type input "social security"
click at [601, 245] on span "Home" at bounding box center [603, 249] width 22 height 8
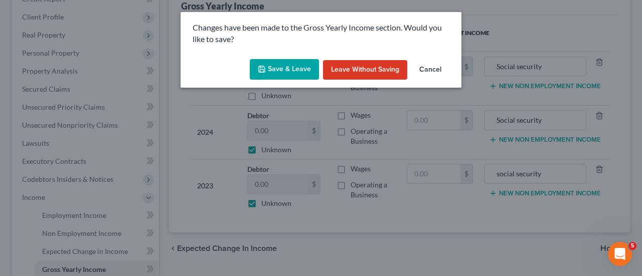
click at [286, 70] on button "Save & Leave" at bounding box center [284, 69] width 69 height 21
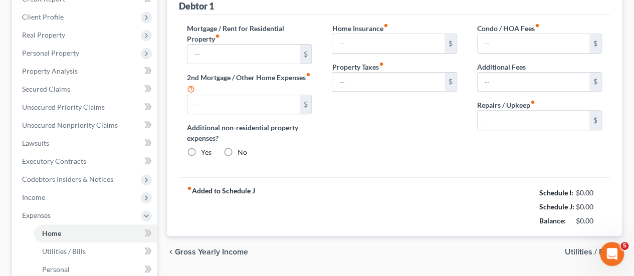
type input "2,900.00"
type input "461.00"
radio input "true"
type input "0.00"
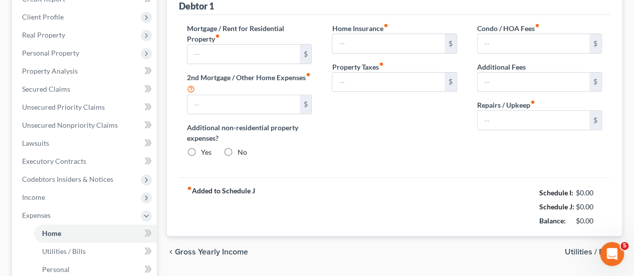
type input "0.00"
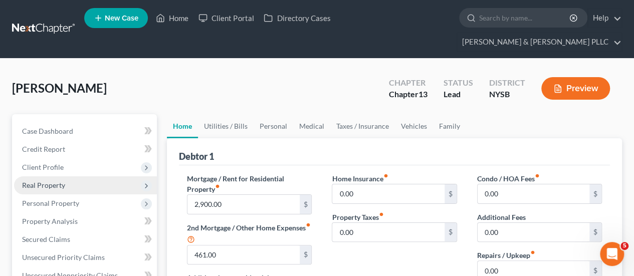
click at [79, 176] on span "Real Property" at bounding box center [85, 185] width 143 height 18
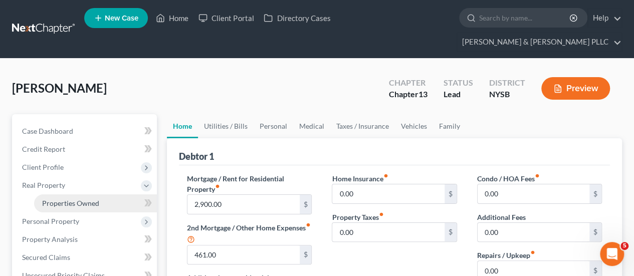
click at [81, 194] on link "Properties Owned" at bounding box center [95, 203] width 123 height 18
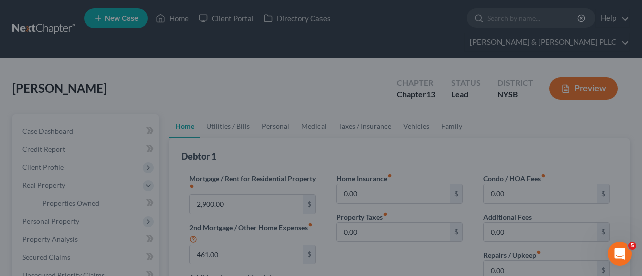
click at [215, 74] on div at bounding box center [321, 138] width 642 height 276
click at [625, 252] on icon "Open Intercom Messenger" at bounding box center [618, 253] width 17 height 17
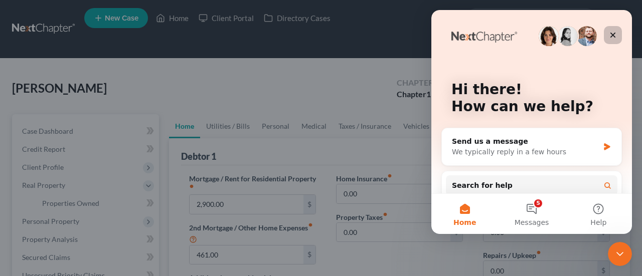
click at [618, 35] on div "Close" at bounding box center [613, 35] width 18 height 18
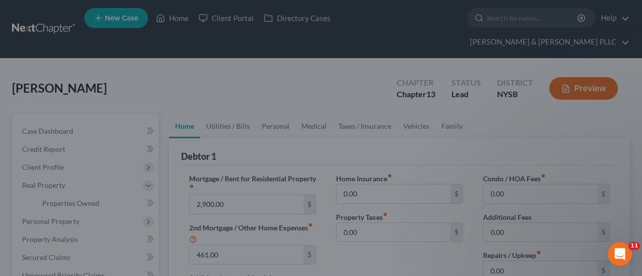
click at [106, 212] on div at bounding box center [321, 138] width 642 height 276
click at [564, 108] on div at bounding box center [321, 138] width 642 height 276
click at [588, 70] on div at bounding box center [321, 138] width 642 height 276
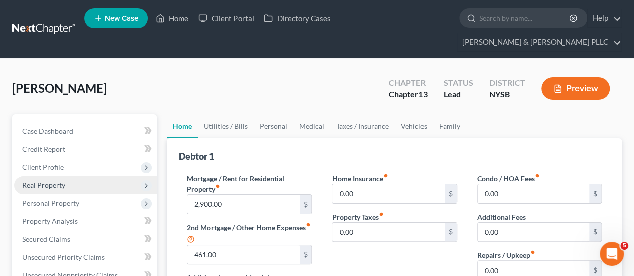
click at [78, 176] on span "Real Property" at bounding box center [85, 185] width 143 height 18
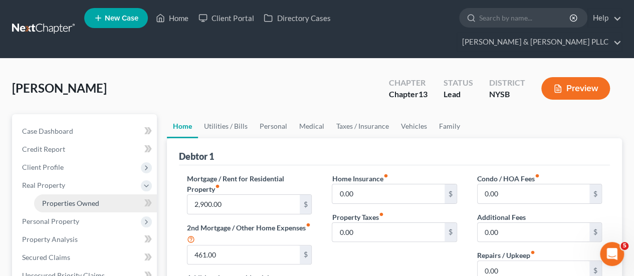
click at [92, 194] on link "Properties Owned" at bounding box center [95, 203] width 123 height 18
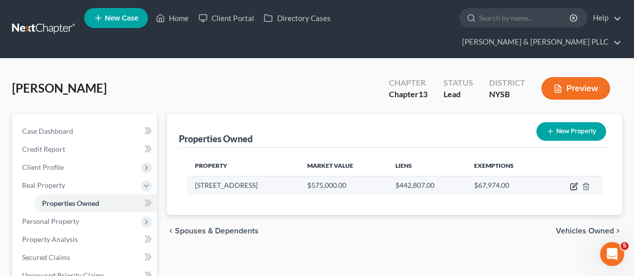
click at [571, 182] on icon "button" at bounding box center [574, 186] width 8 height 8
select select "35"
select select "3"
select select "6"
select select "45"
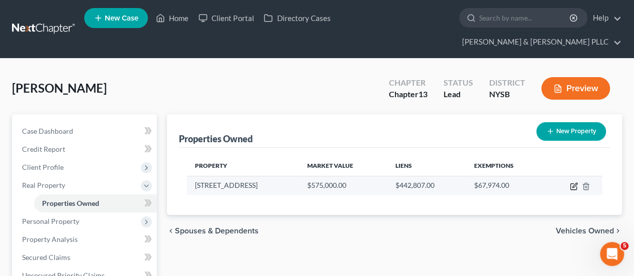
select select "3"
select select "0"
select select "4"
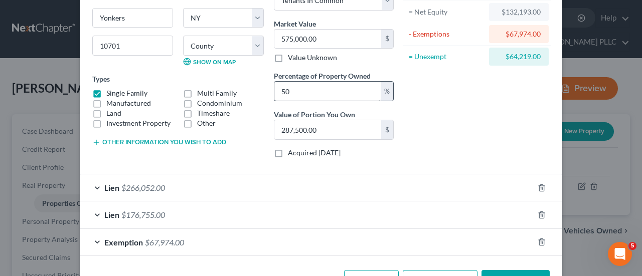
scroll to position [137, 0]
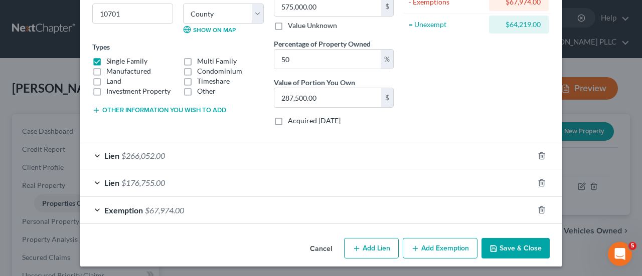
click at [213, 152] on div "Lien $266,052.00" at bounding box center [306, 155] width 453 height 27
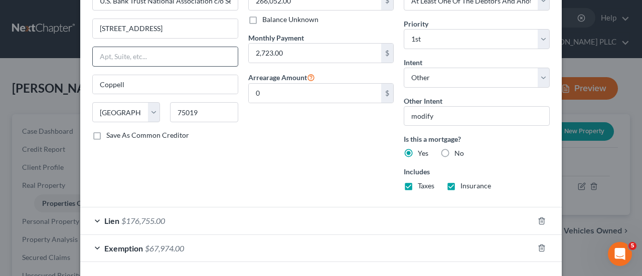
scroll to position [395, 0]
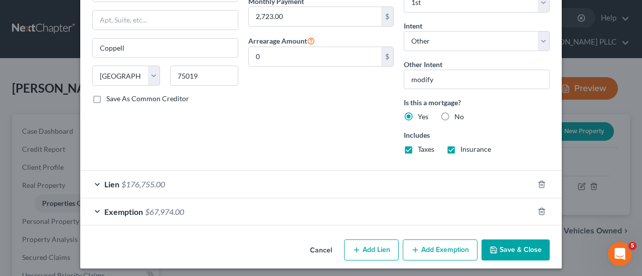
click at [132, 182] on span "$176,755.00" at bounding box center [143, 184] width 44 height 10
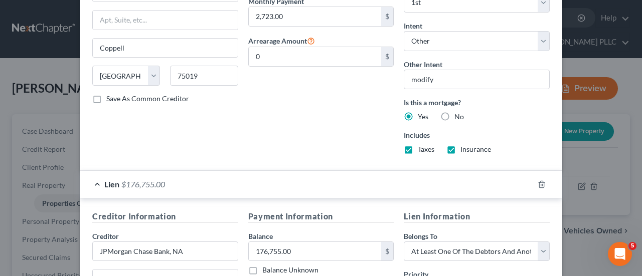
scroll to position [654, 0]
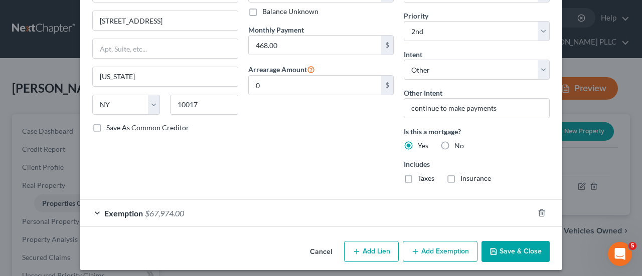
click at [164, 209] on span "$67,974.00" at bounding box center [164, 214] width 39 height 10
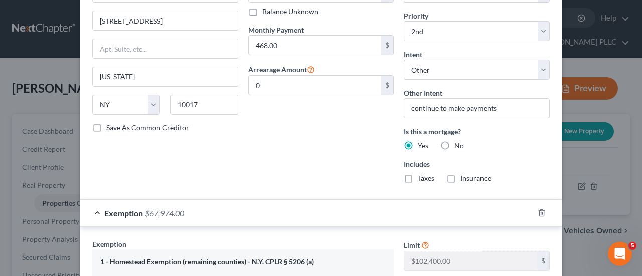
scroll to position [805, 0]
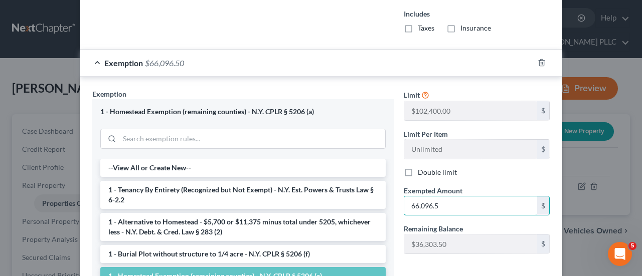
type input "66,096.5"
click at [549, 167] on div "Double limit" at bounding box center [477, 172] width 156 height 10
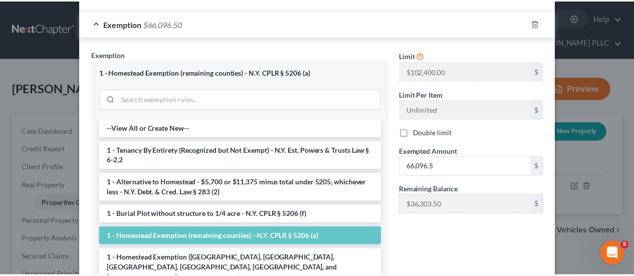
scroll to position [905, 0]
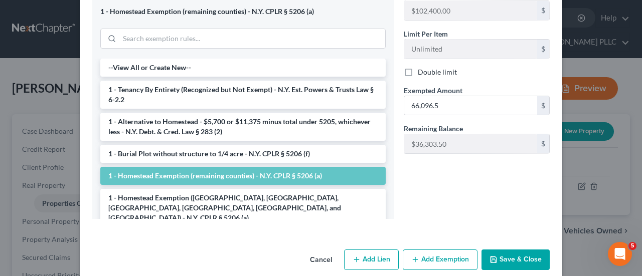
click at [523, 258] on button "Save & Close" at bounding box center [515, 260] width 68 height 21
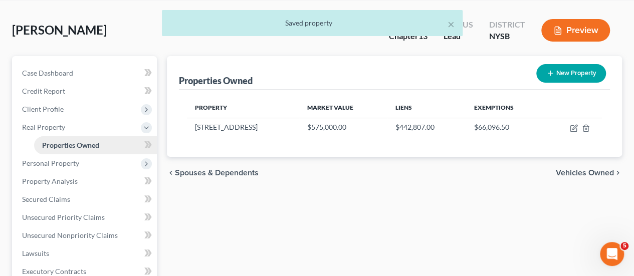
scroll to position [100, 0]
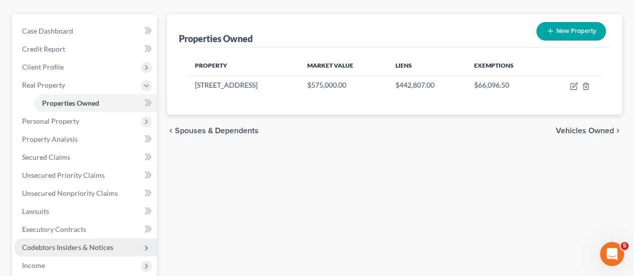
click at [68, 243] on span "Codebtors Insiders & Notices" at bounding box center [67, 247] width 91 height 9
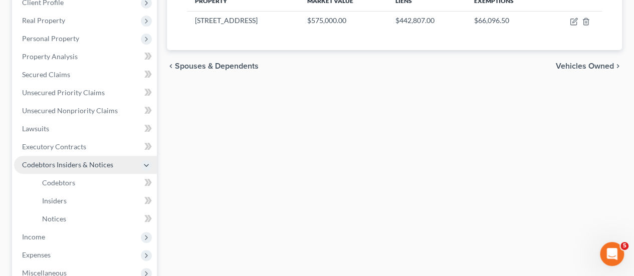
scroll to position [201, 0]
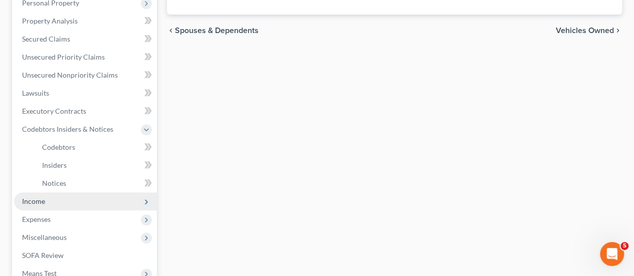
click at [66, 192] on span "Income" at bounding box center [85, 201] width 143 height 18
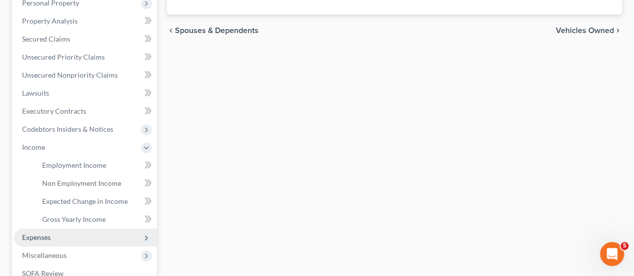
click at [51, 229] on span "Expenses" at bounding box center [85, 238] width 143 height 18
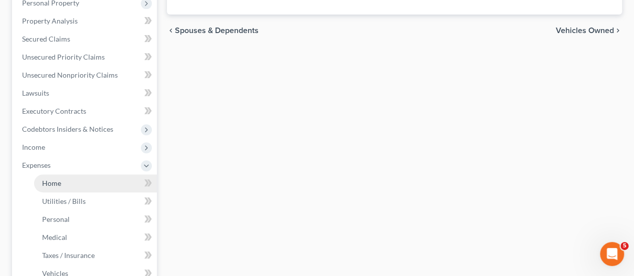
click at [74, 174] on link "Home" at bounding box center [95, 183] width 123 height 18
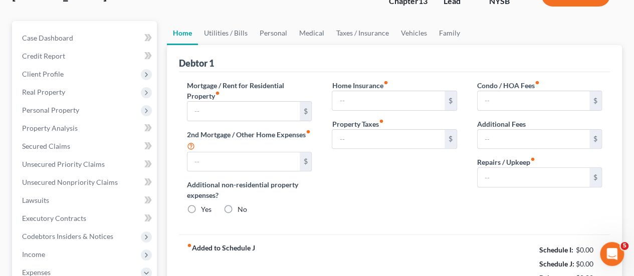
type input "2,900.00"
type input "461.00"
radio input "true"
type input "0.00"
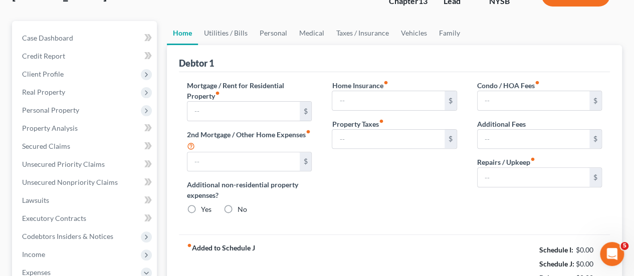
type input "0.00"
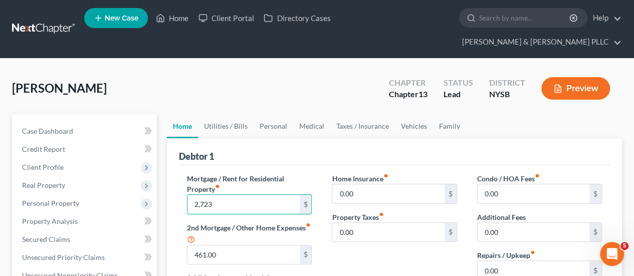
type input "2,723"
click at [417, 138] on div "Debtor 1" at bounding box center [394, 151] width 431 height 27
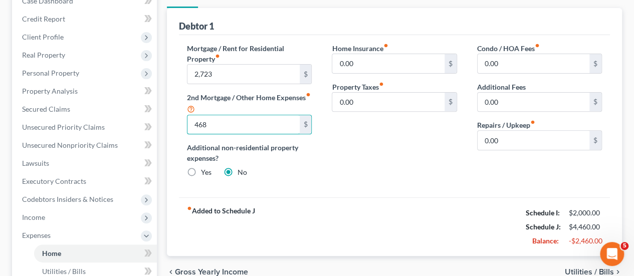
scroll to position [150, 0]
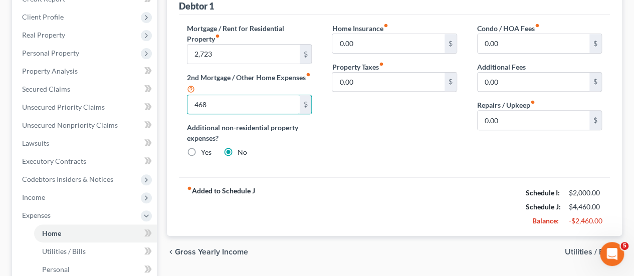
type input "468"
click at [577, 248] on span "Utilities / Bills" at bounding box center [589, 252] width 49 height 8
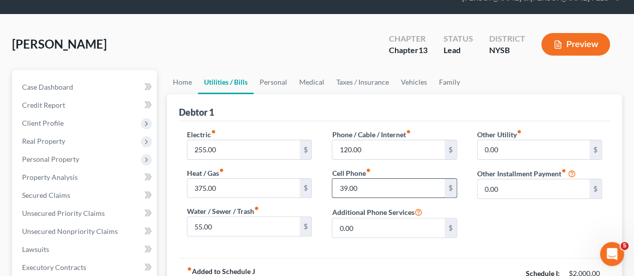
scroll to position [100, 0]
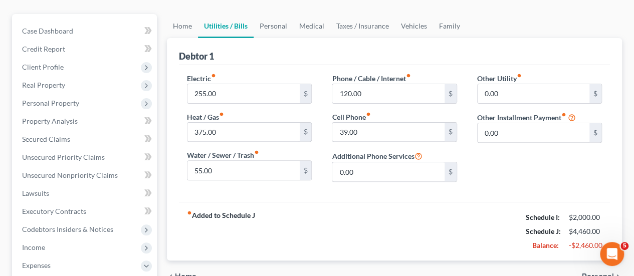
click at [585, 273] on span "Personal" at bounding box center [598, 277] width 32 height 8
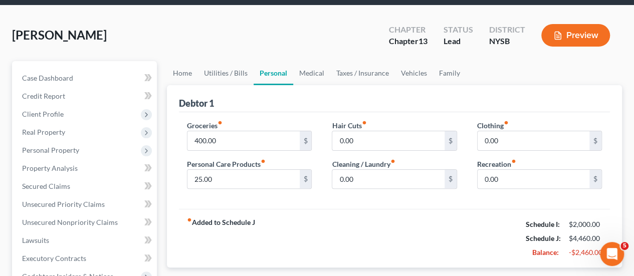
scroll to position [100, 0]
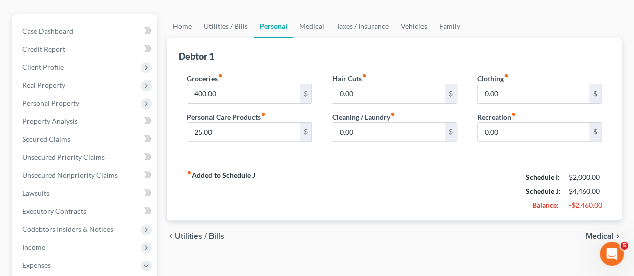
click at [592, 233] on span "Medical" at bounding box center [600, 237] width 28 height 8
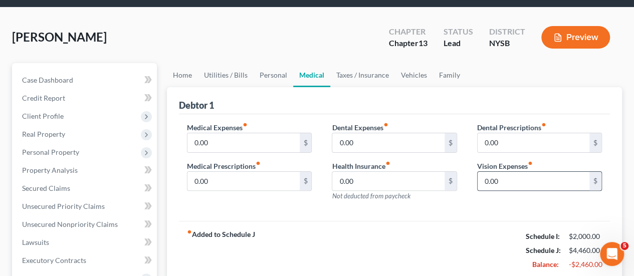
scroll to position [100, 0]
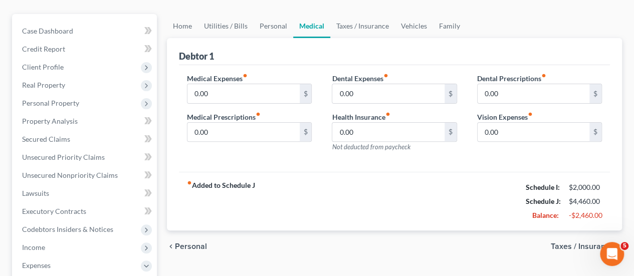
click at [576, 243] on span "Taxes / Insurance" at bounding box center [582, 247] width 63 height 8
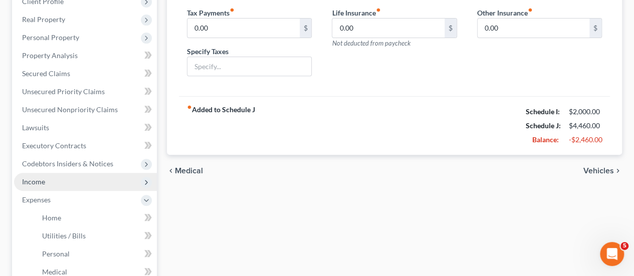
scroll to position [150, 0]
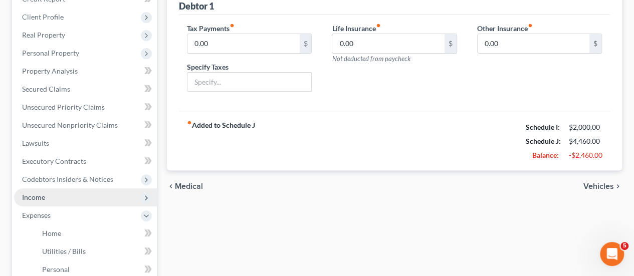
click at [58, 188] on span "Income" at bounding box center [85, 197] width 143 height 18
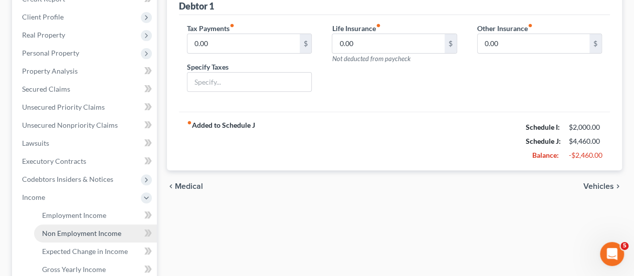
click at [66, 229] on span "Non Employment Income" at bounding box center [81, 233] width 79 height 9
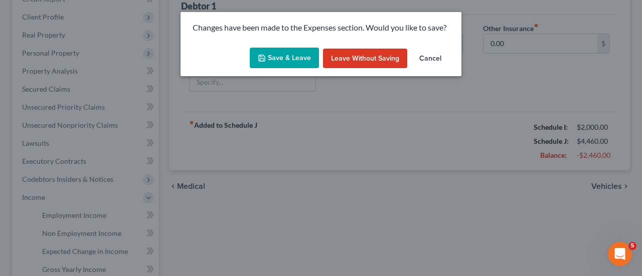
click at [292, 63] on button "Save & Leave" at bounding box center [284, 58] width 69 height 21
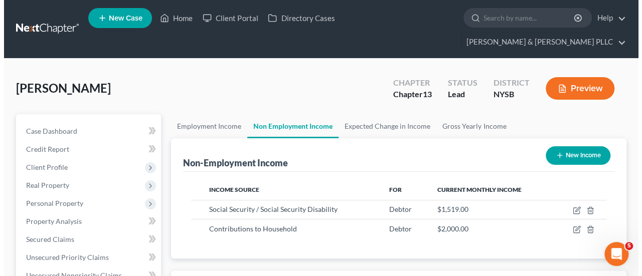
scroll to position [178, 254]
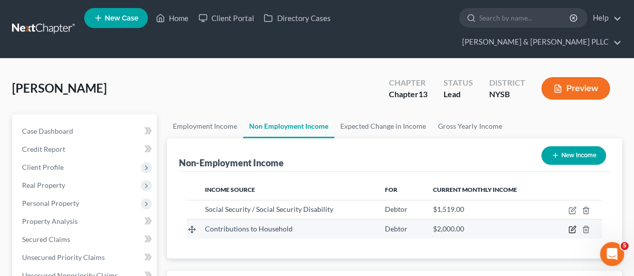
click at [572, 227] on icon "button" at bounding box center [572, 230] width 6 height 6
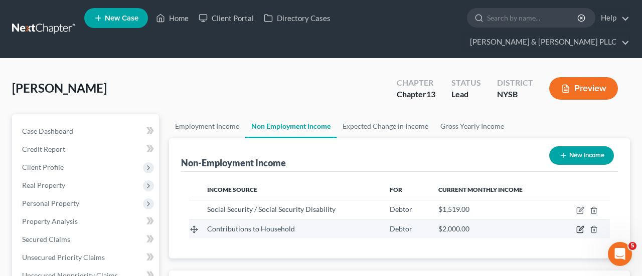
select select "8"
select select "0"
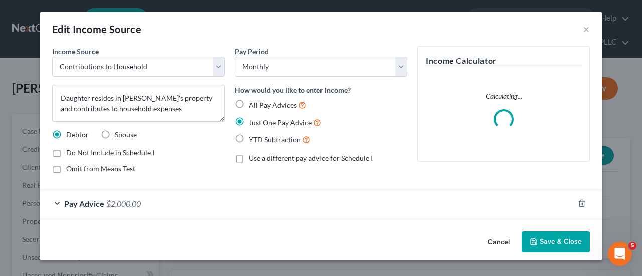
scroll to position [178, 257]
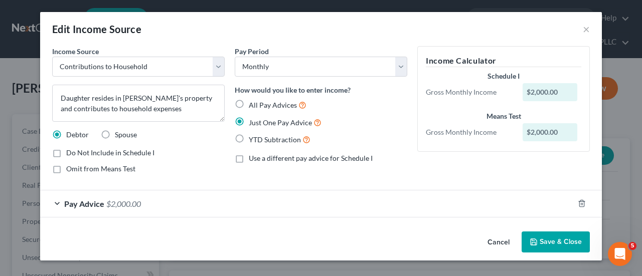
click at [94, 203] on span "Pay Advice" at bounding box center [84, 204] width 40 height 10
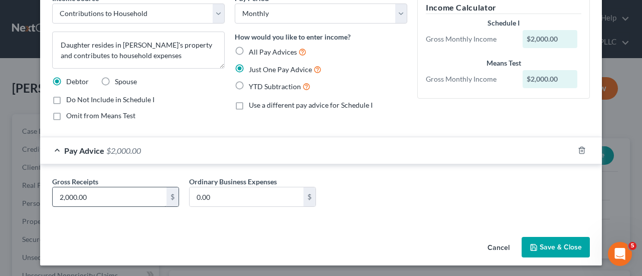
scroll to position [53, 0]
type input "3,000"
click at [429, 219] on div "Gross Receipts 3,000 $ Ordinary Business Expenses 0.00 $" at bounding box center [320, 193] width 561 height 59
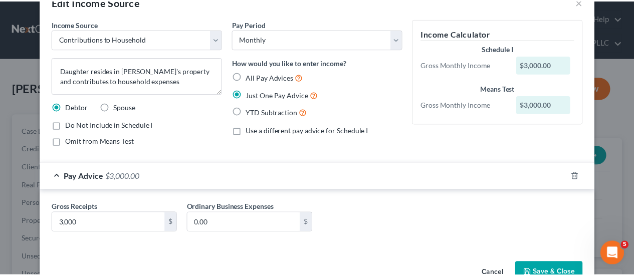
scroll to position [50, 0]
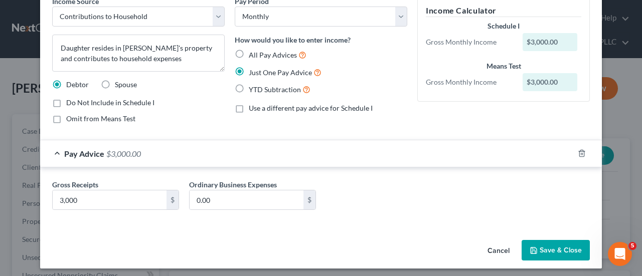
click at [552, 246] on button "Save & Close" at bounding box center [555, 250] width 68 height 21
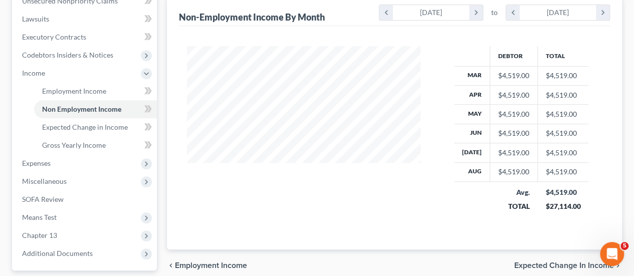
scroll to position [345, 0]
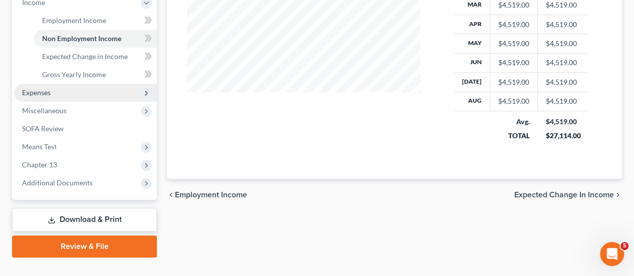
click at [65, 84] on span "Expenses" at bounding box center [85, 93] width 143 height 18
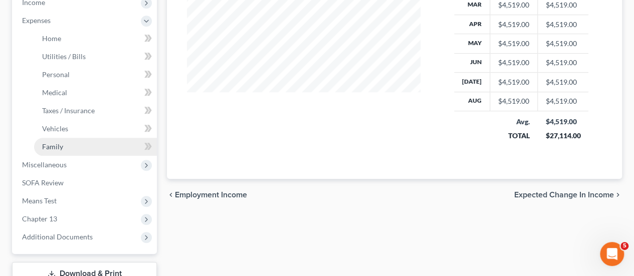
click at [65, 138] on link "Family" at bounding box center [95, 147] width 123 height 18
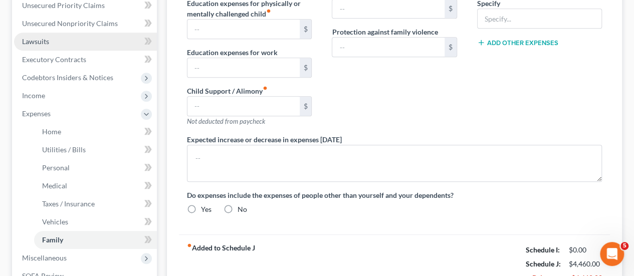
type input "0.00"
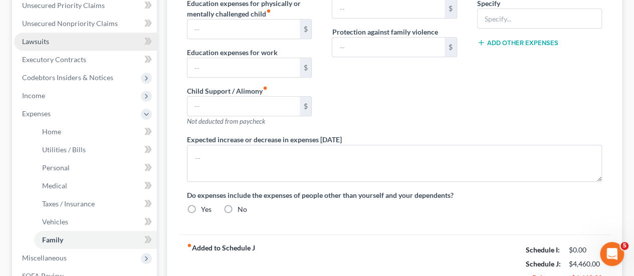
type input "0.00"
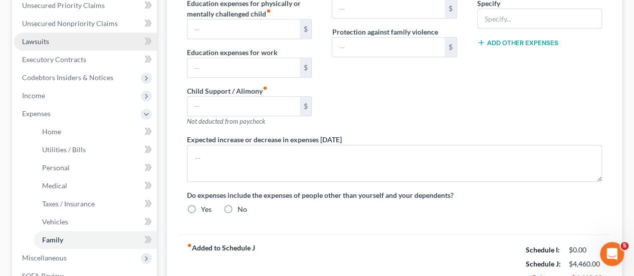
radio input "true"
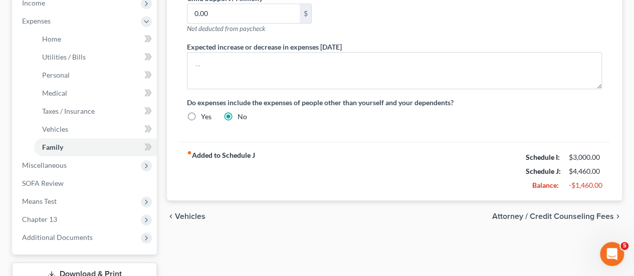
scroll to position [400, 0]
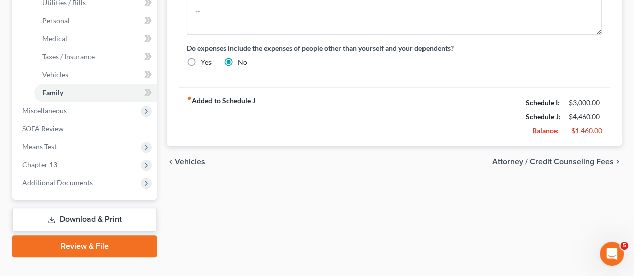
click at [521, 158] on span "Attorney / Credit Counseling Fees" at bounding box center [553, 162] width 122 height 8
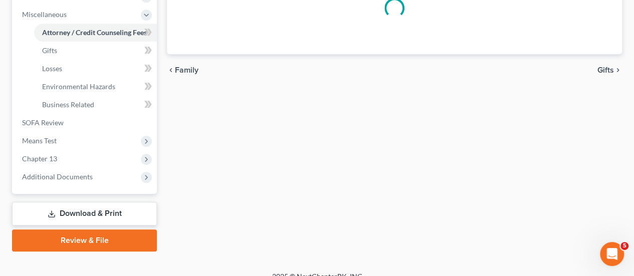
select select "1"
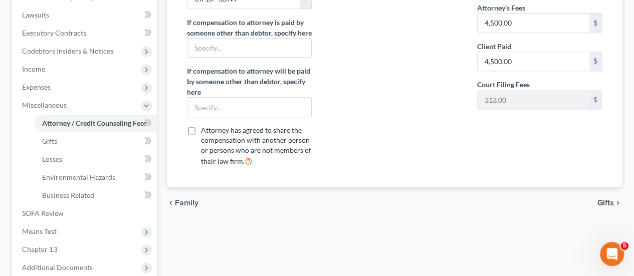
scroll to position [301, 0]
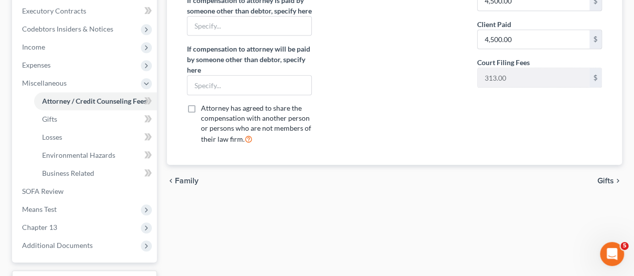
click at [602, 177] on span "Gifts" at bounding box center [606, 181] width 17 height 8
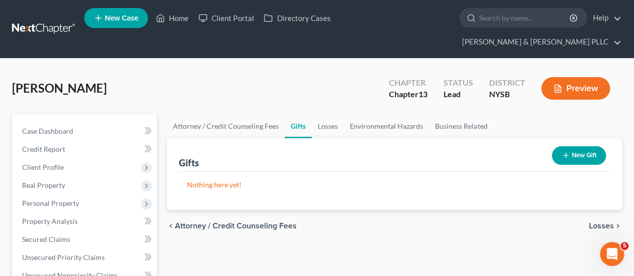
click at [601, 222] on span "Losses" at bounding box center [601, 226] width 25 height 8
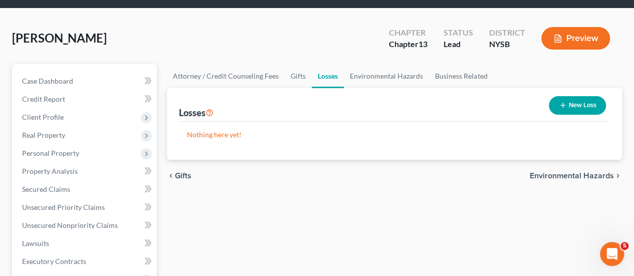
click at [596, 172] on span "Environmental Hazards" at bounding box center [572, 176] width 84 height 8
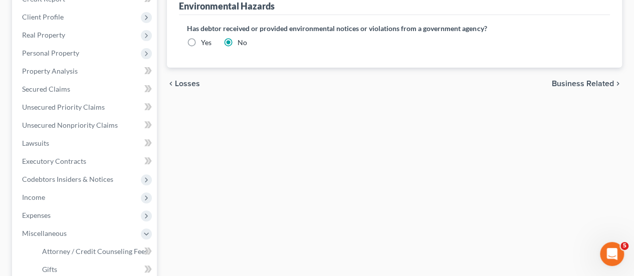
click at [596, 80] on span "Business Related" at bounding box center [583, 84] width 62 height 8
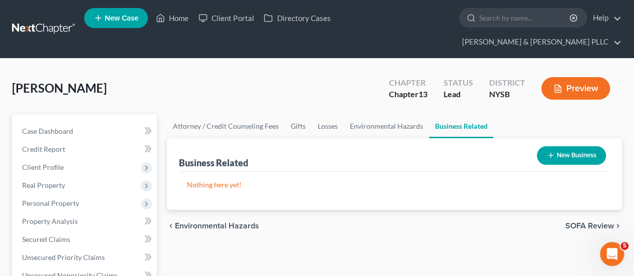
click at [579, 222] on span "SOFA Review" at bounding box center [589, 226] width 49 height 8
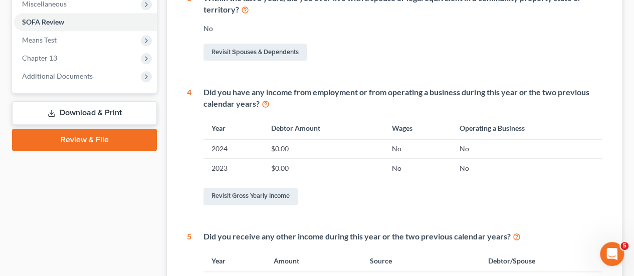
scroll to position [348, 0]
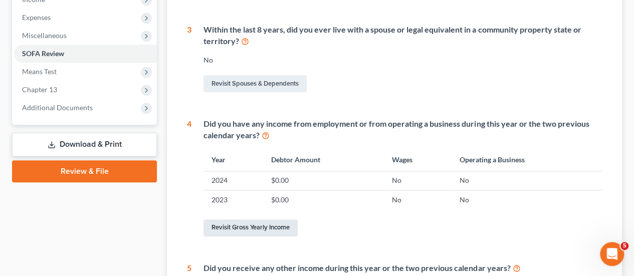
click at [254, 220] on link "Revisit Gross Yearly Income" at bounding box center [251, 228] width 94 height 17
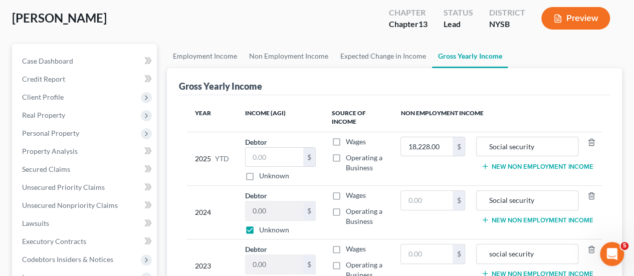
scroll to position [100, 0]
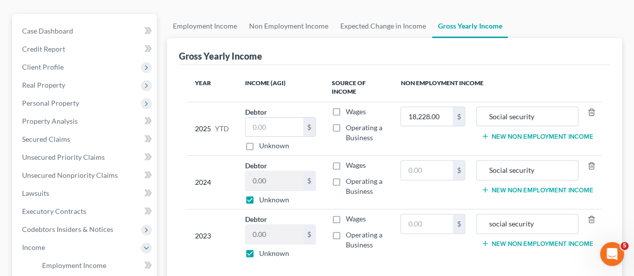
click at [434, 162] on td "$" at bounding box center [432, 183] width 81 height 54
click at [436, 161] on input "text" at bounding box center [427, 170] width 52 height 19
type input "17,820"
click at [259, 195] on label "Unknown" at bounding box center [274, 200] width 30 height 10
click at [263, 195] on input "Unknown" at bounding box center [266, 198] width 7 height 7
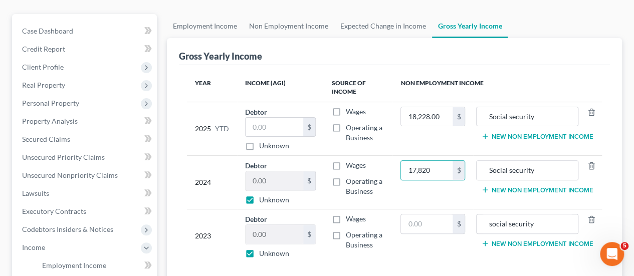
checkbox input "false"
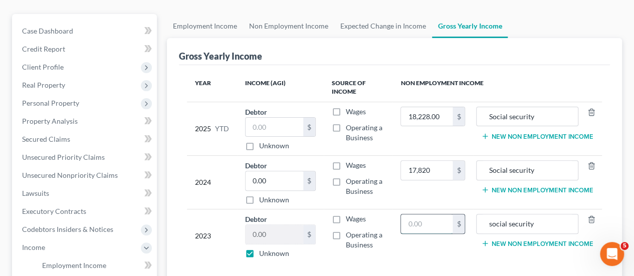
click at [424, 215] on input "text" at bounding box center [427, 224] width 52 height 19
type input "17,460"
click at [259, 249] on label "Unknown" at bounding box center [274, 254] width 30 height 10
click at [263, 249] on input "Unknown" at bounding box center [266, 252] width 7 height 7
checkbox input "false"
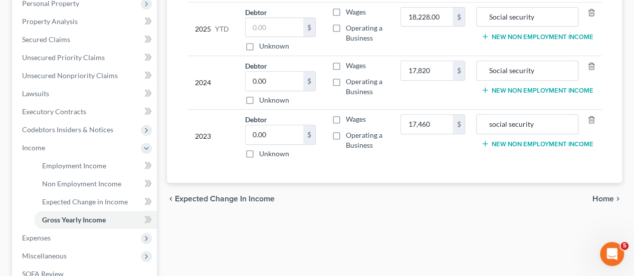
scroll to position [201, 0]
click at [605, 194] on span "Home" at bounding box center [603, 198] width 22 height 8
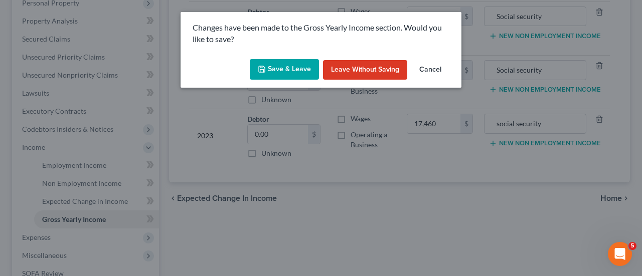
click at [274, 65] on button "Save & Leave" at bounding box center [284, 69] width 69 height 21
type input "17,820.00"
type input "17,460.00"
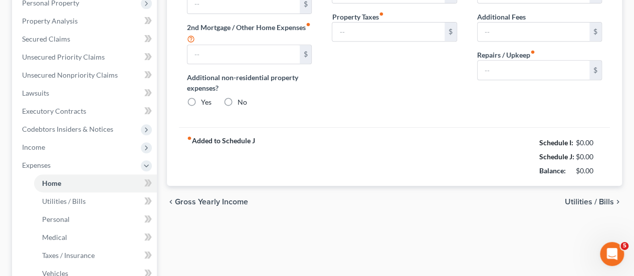
type input "2,723.00"
type input "468.00"
radio input "true"
type input "0.00"
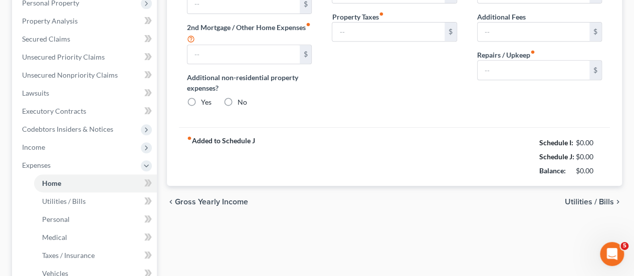
type input "0.00"
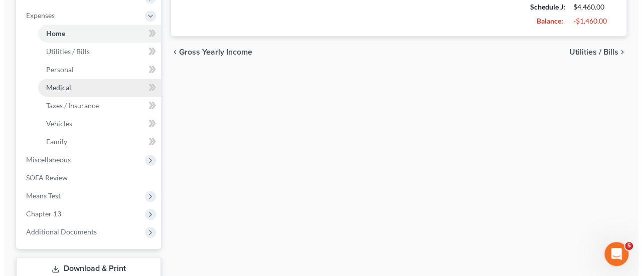
scroll to position [351, 0]
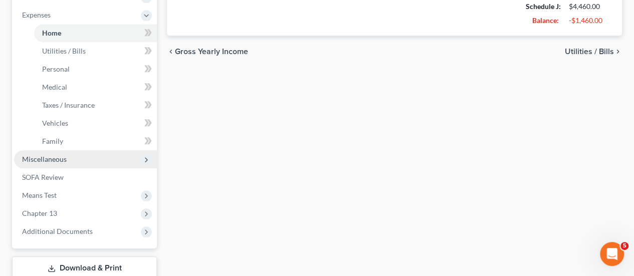
click at [81, 150] on span "Miscellaneous" at bounding box center [85, 159] width 143 height 18
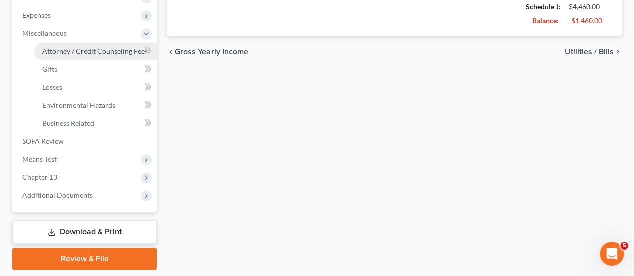
click at [94, 42] on link "Attorney / Credit Counseling Fees" at bounding box center [95, 51] width 123 height 18
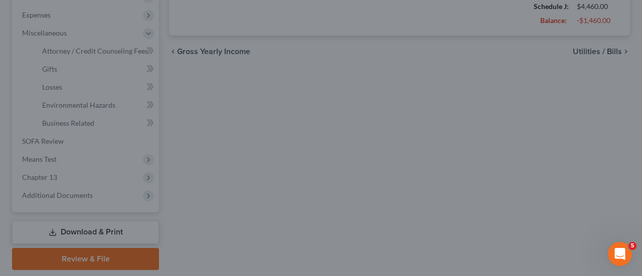
click at [377, 196] on div at bounding box center [321, 138] width 642 height 276
click at [118, 241] on div at bounding box center [321, 138] width 642 height 276
click at [379, 126] on div at bounding box center [321, 138] width 642 height 276
click at [620, 250] on icon "Open Intercom Messenger" at bounding box center [618, 253] width 17 height 17
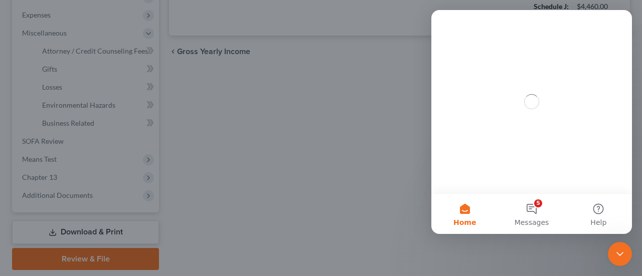
scroll to position [0, 0]
click at [597, 212] on button "Help" at bounding box center [598, 214] width 67 height 40
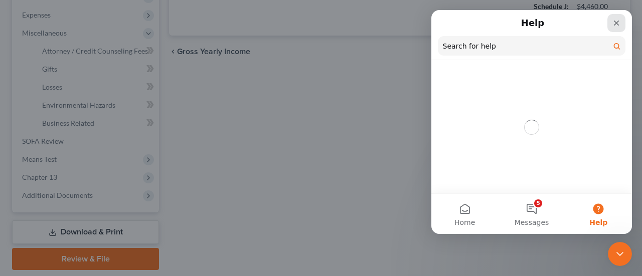
click at [622, 25] on div "Close" at bounding box center [616, 23] width 18 height 18
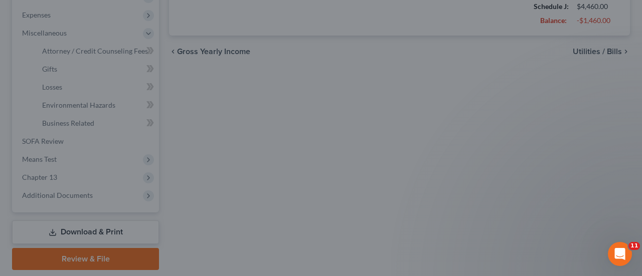
click at [528, 158] on div at bounding box center [321, 138] width 642 height 276
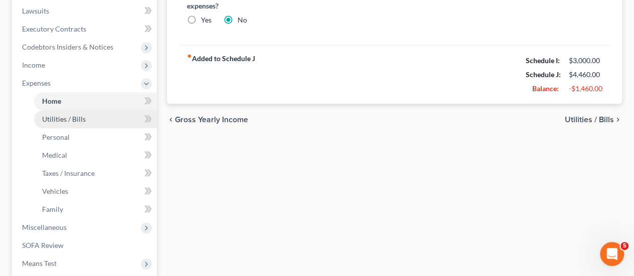
scroll to position [301, 0]
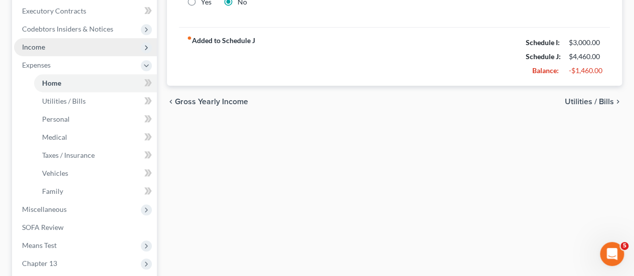
click at [73, 38] on span "Income" at bounding box center [85, 47] width 143 height 18
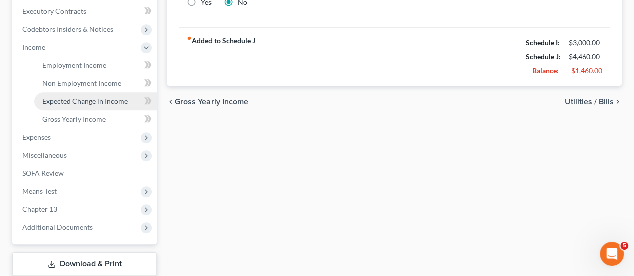
click at [91, 97] on span "Expected Change in Income" at bounding box center [85, 101] width 86 height 9
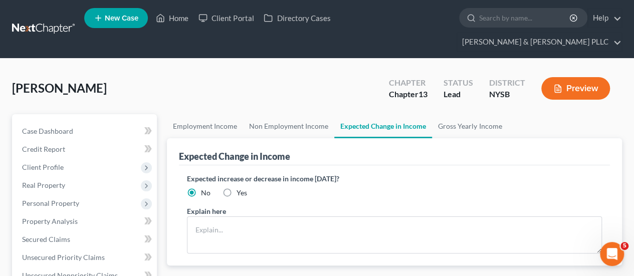
scroll to position [201, 0]
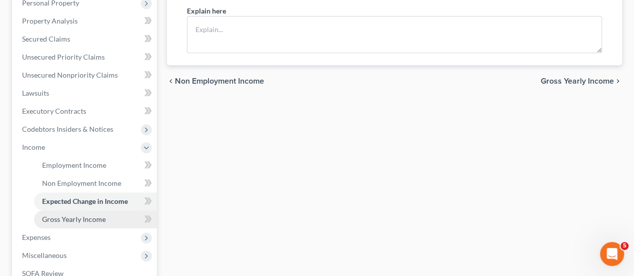
click at [81, 215] on span "Gross Yearly Income" at bounding box center [74, 219] width 64 height 9
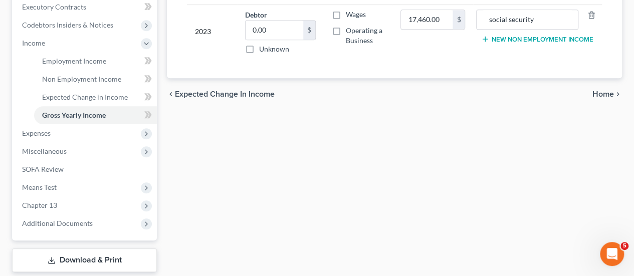
scroll to position [345, 0]
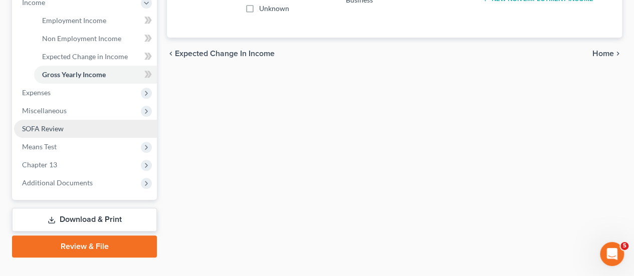
click at [69, 120] on link "SOFA Review" at bounding box center [85, 129] width 143 height 18
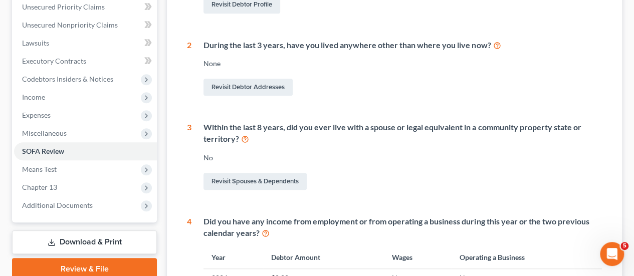
scroll to position [549, 0]
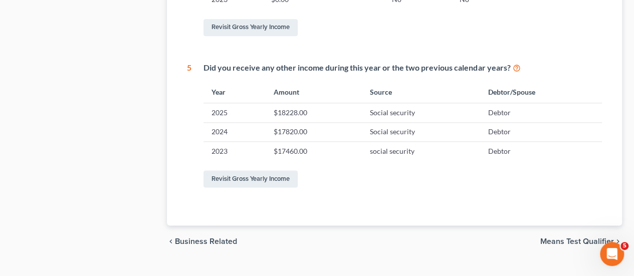
click at [593, 238] on span "Means Test Qualifier" at bounding box center [577, 242] width 74 height 8
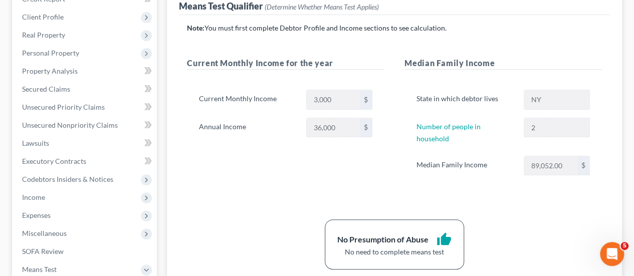
scroll to position [201, 0]
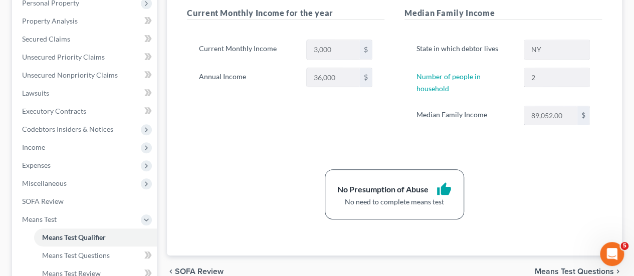
click at [559, 268] on span "Means Test Questions" at bounding box center [574, 272] width 79 height 8
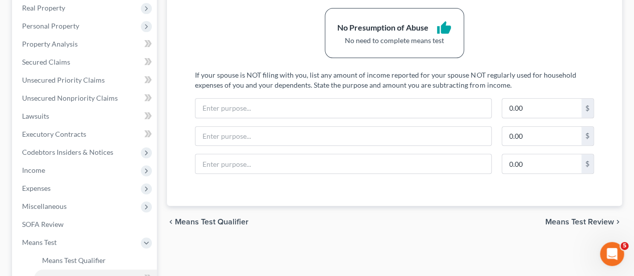
scroll to position [201, 0]
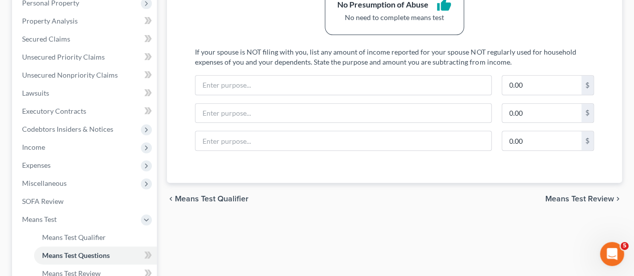
click at [579, 195] on span "Means Test Review" at bounding box center [579, 199] width 69 height 8
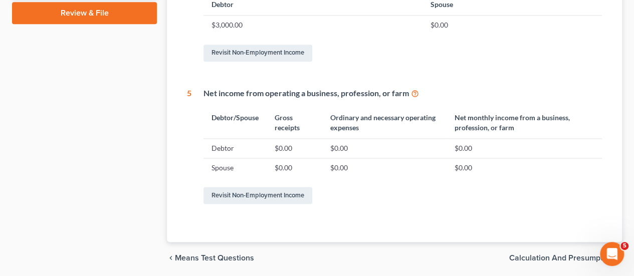
scroll to position [596, 0]
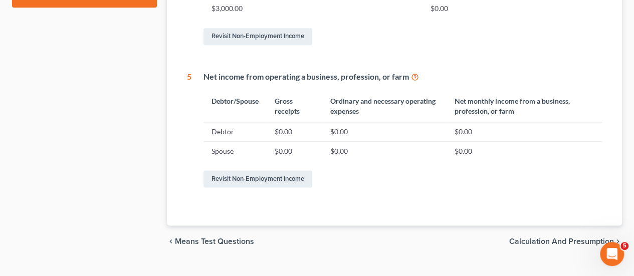
click at [580, 238] on span "Calculation and Presumption" at bounding box center [561, 242] width 105 height 8
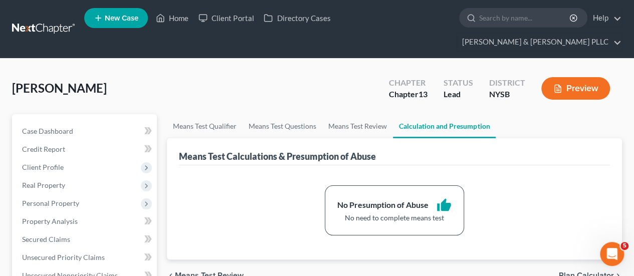
click at [573, 272] on span "Plan Calculator" at bounding box center [586, 276] width 55 height 8
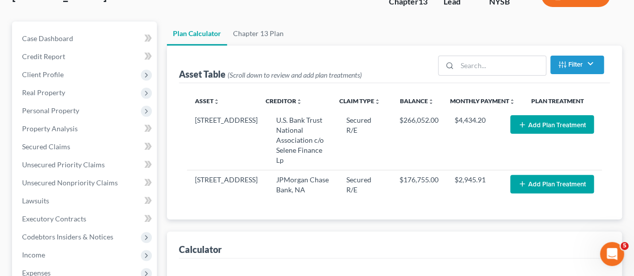
select select "59"
